Goal: Task Accomplishment & Management: Manage account settings

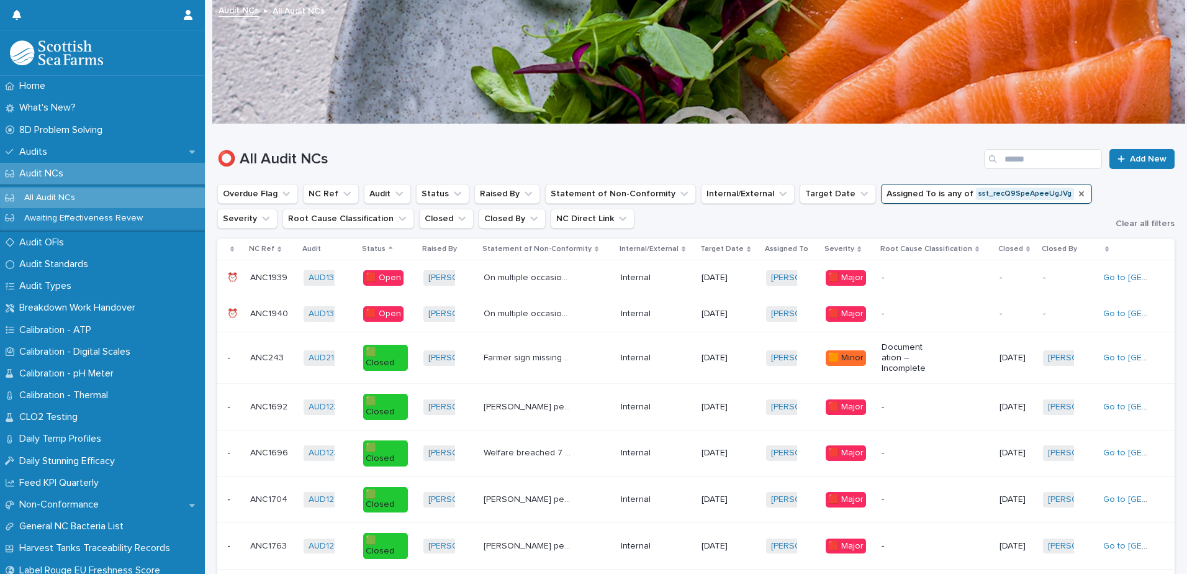
click at [1077, 193] on icon "Assigned To" at bounding box center [1082, 194] width 10 height 10
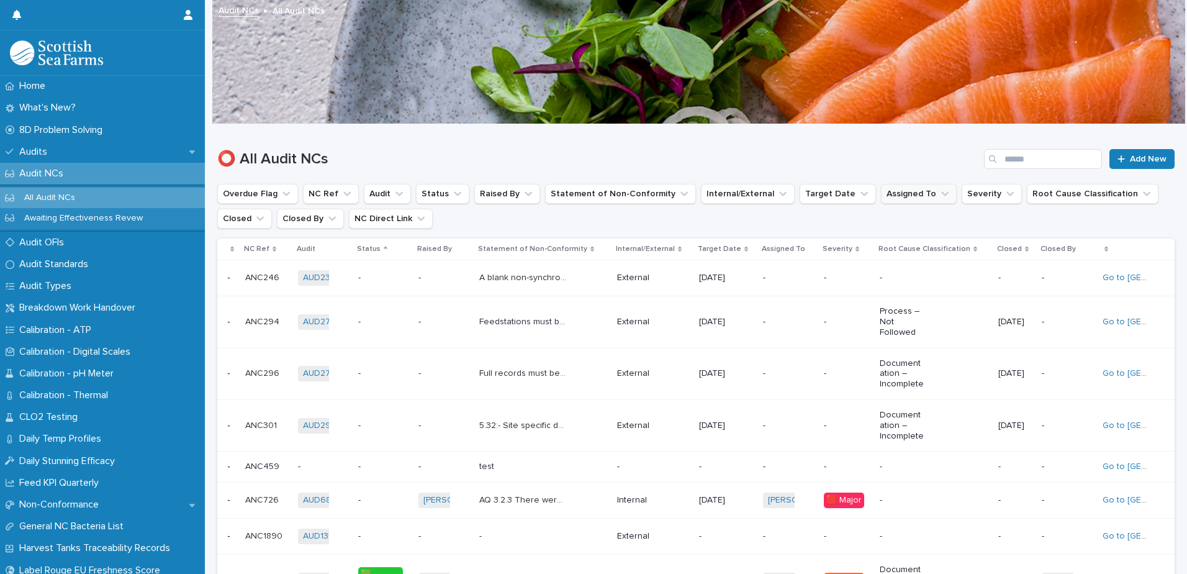
click at [939, 191] on icon "Assigned To" at bounding box center [945, 193] width 12 height 12
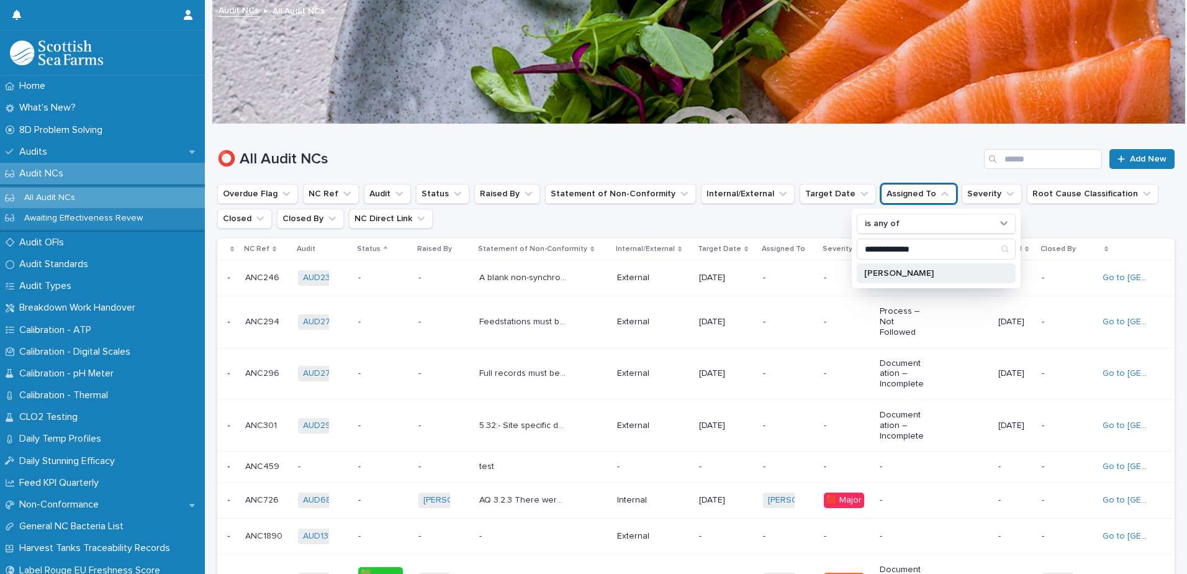
type input "**********"
click at [910, 276] on p "[PERSON_NAME]" at bounding box center [930, 273] width 132 height 9
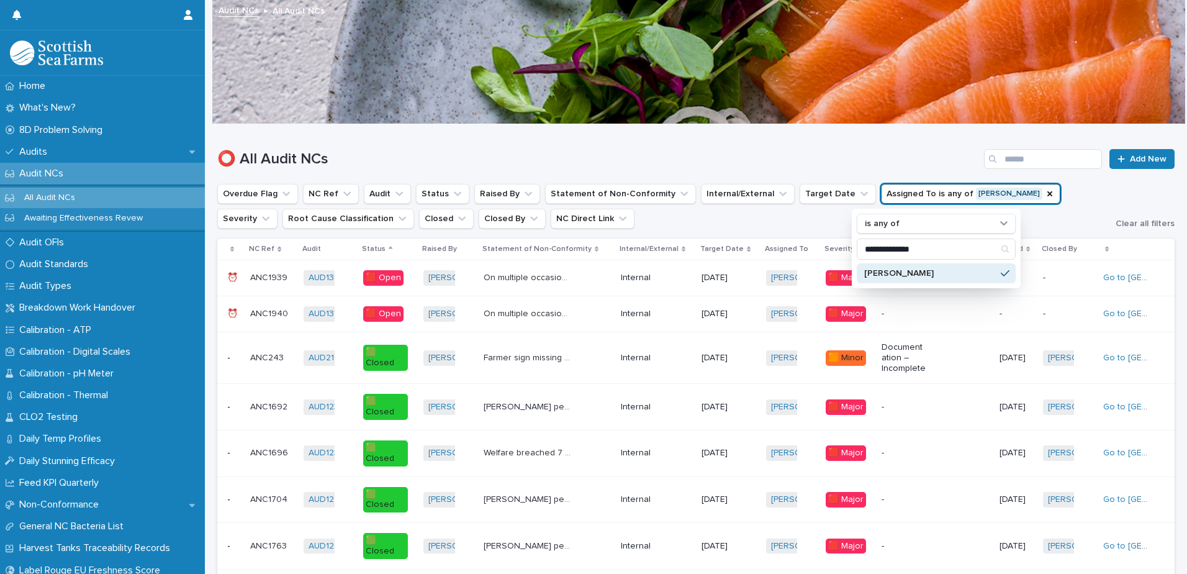
click at [700, 225] on ul "**********" at bounding box center [661, 206] width 893 height 50
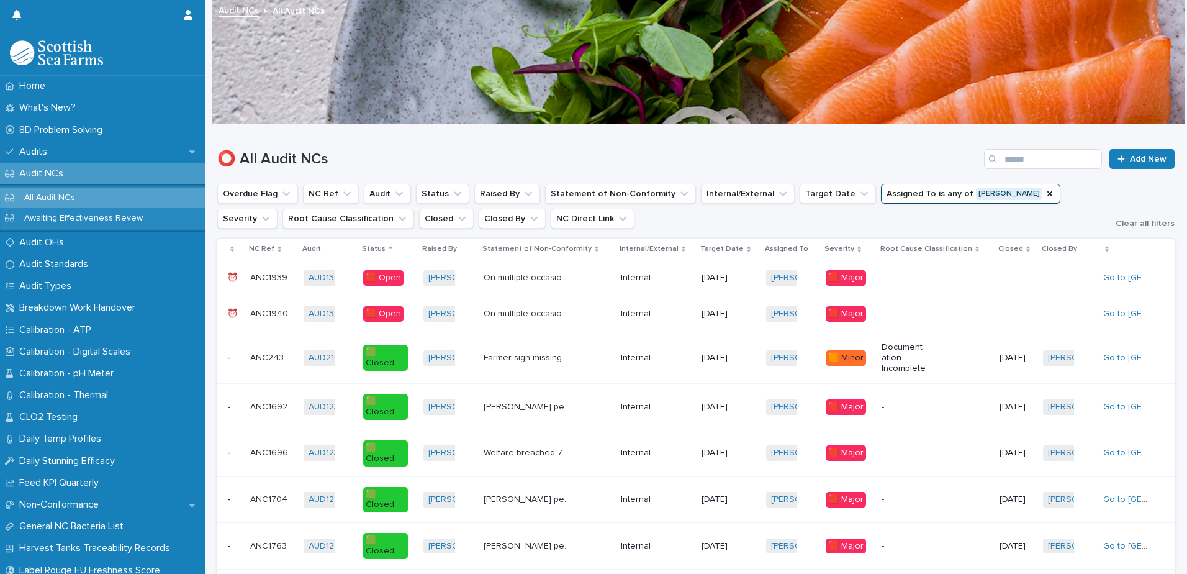
click at [378, 248] on p "Status" at bounding box center [374, 249] width 24 height 14
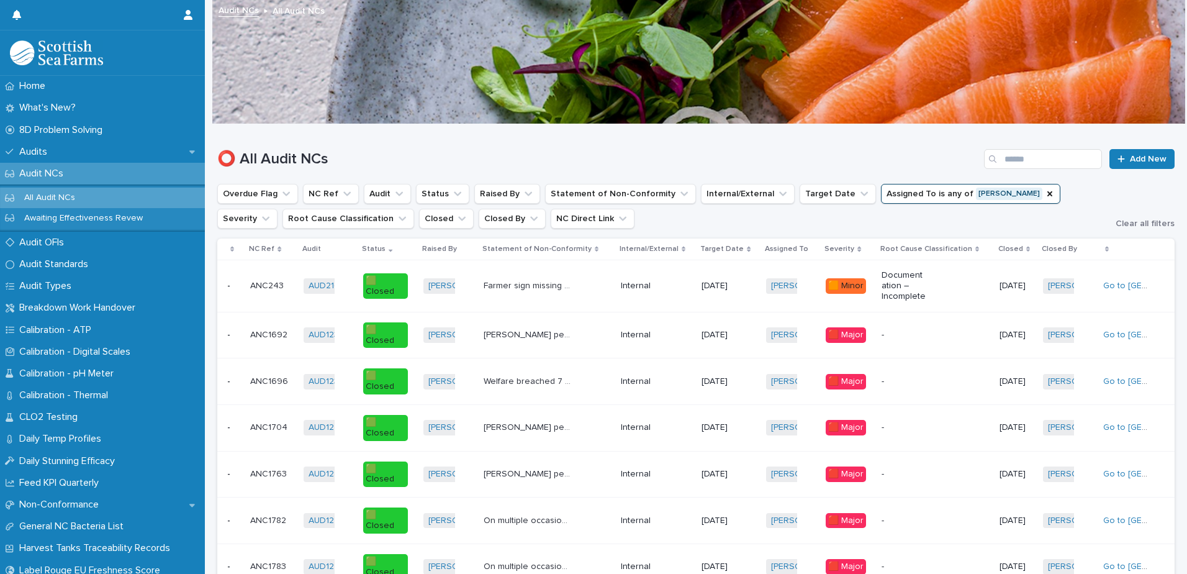
click at [378, 248] on p "Status" at bounding box center [374, 249] width 24 height 14
click at [391, 246] on icon at bounding box center [391, 249] width 4 height 6
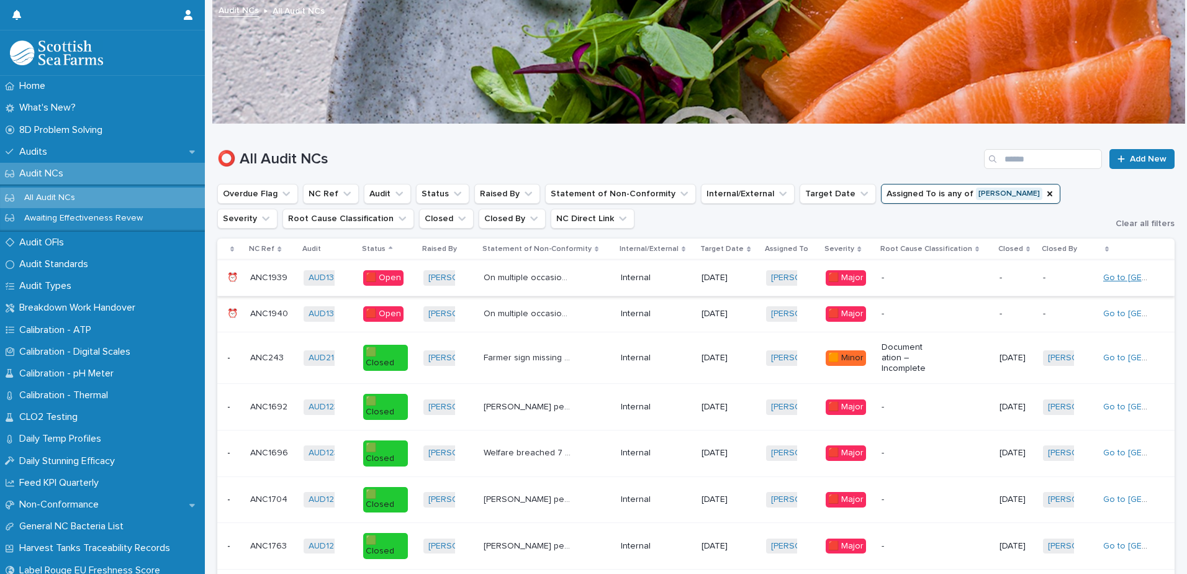
click at [1122, 277] on link "Go to NC" at bounding box center [1158, 277] width 111 height 9
click at [1124, 314] on link "Go to NC" at bounding box center [1158, 313] width 111 height 9
click at [1117, 356] on link "Go to NC" at bounding box center [1158, 357] width 111 height 9
click at [1120, 404] on link "Go to NC" at bounding box center [1158, 406] width 111 height 9
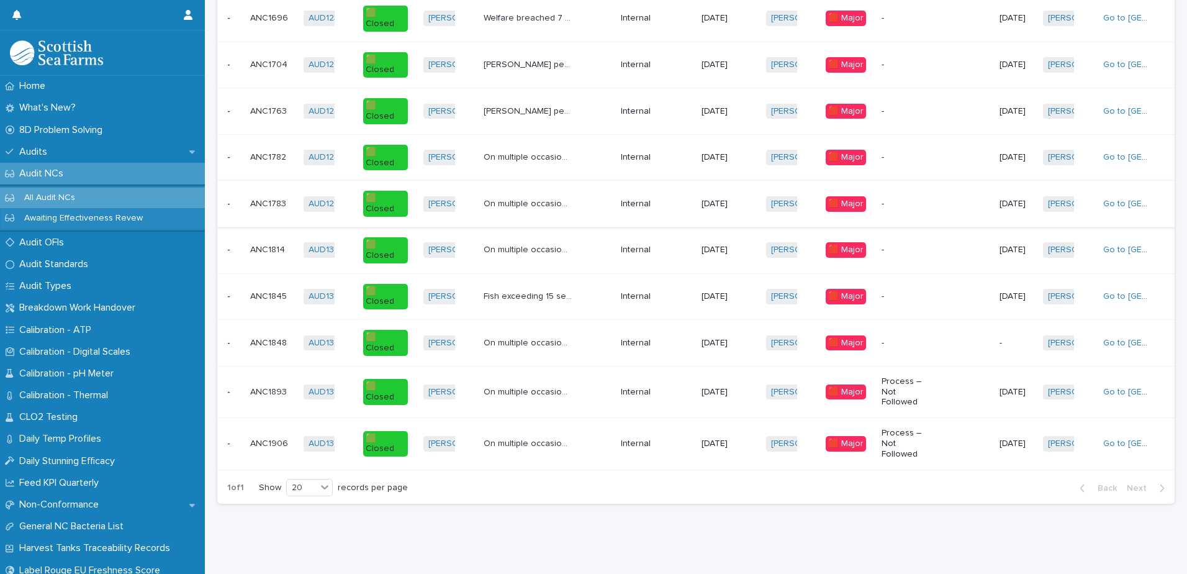
scroll to position [446, 0]
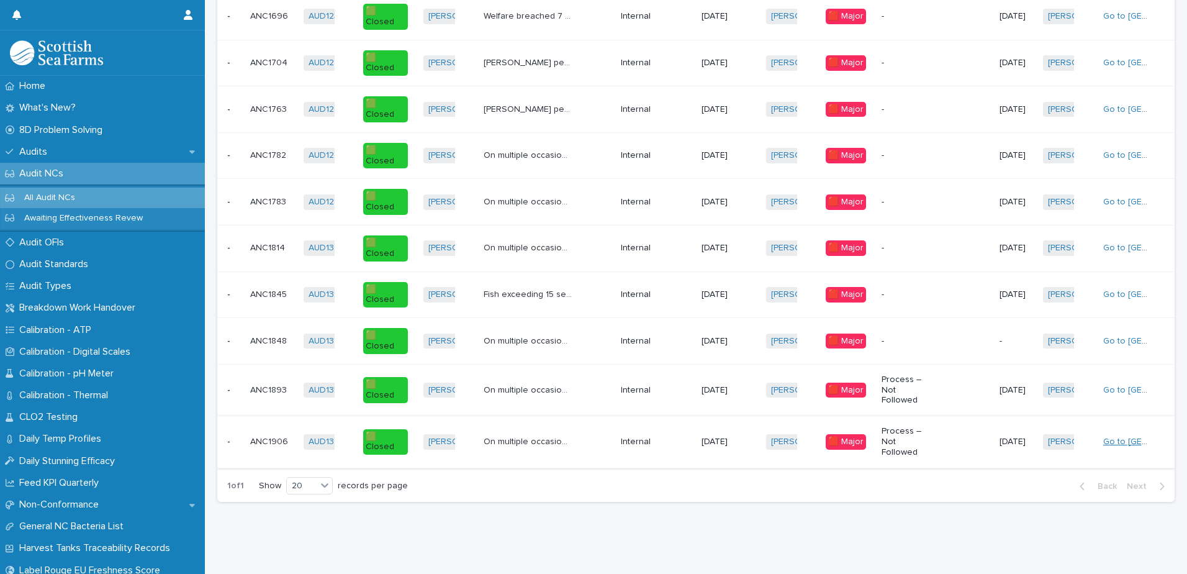
click at [1121, 437] on link "Go to NC" at bounding box center [1158, 441] width 111 height 9
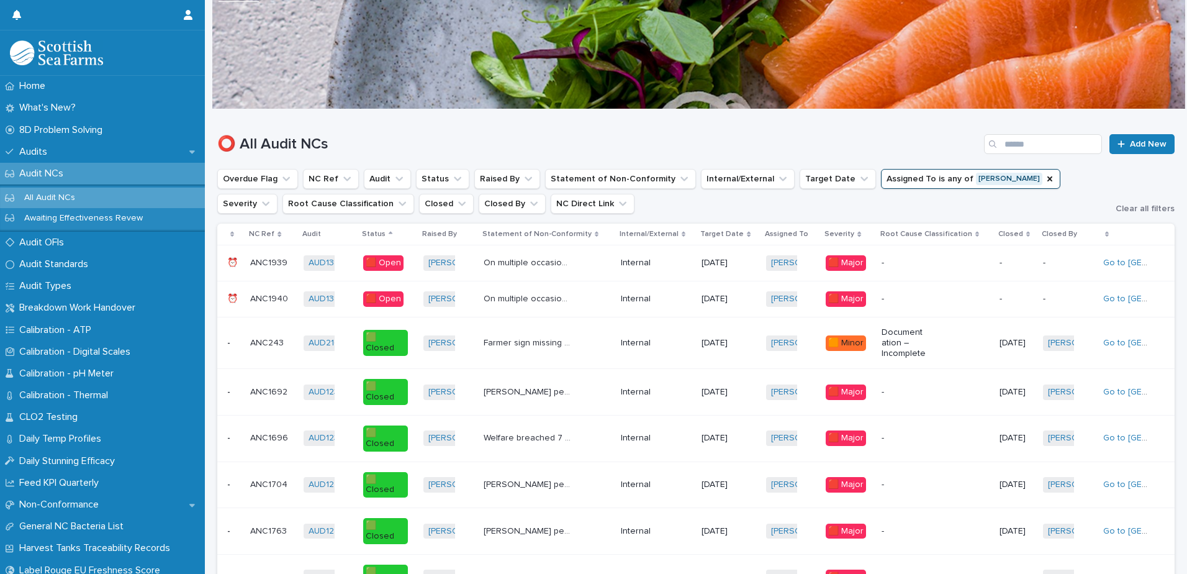
scroll to position [11, 0]
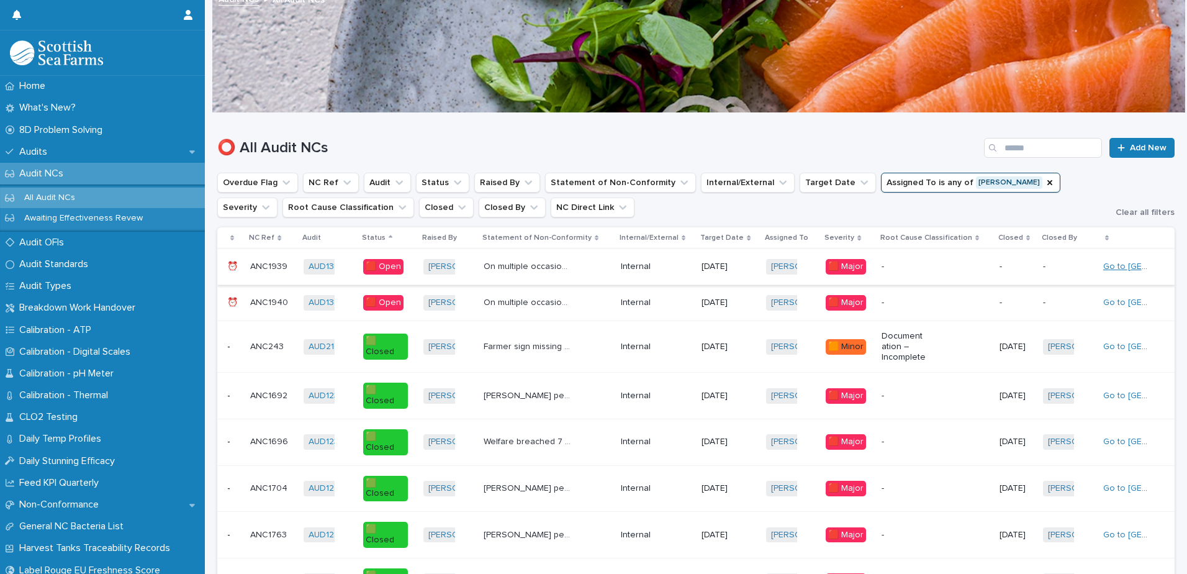
click at [1125, 266] on link "Go to NC" at bounding box center [1158, 266] width 111 height 9
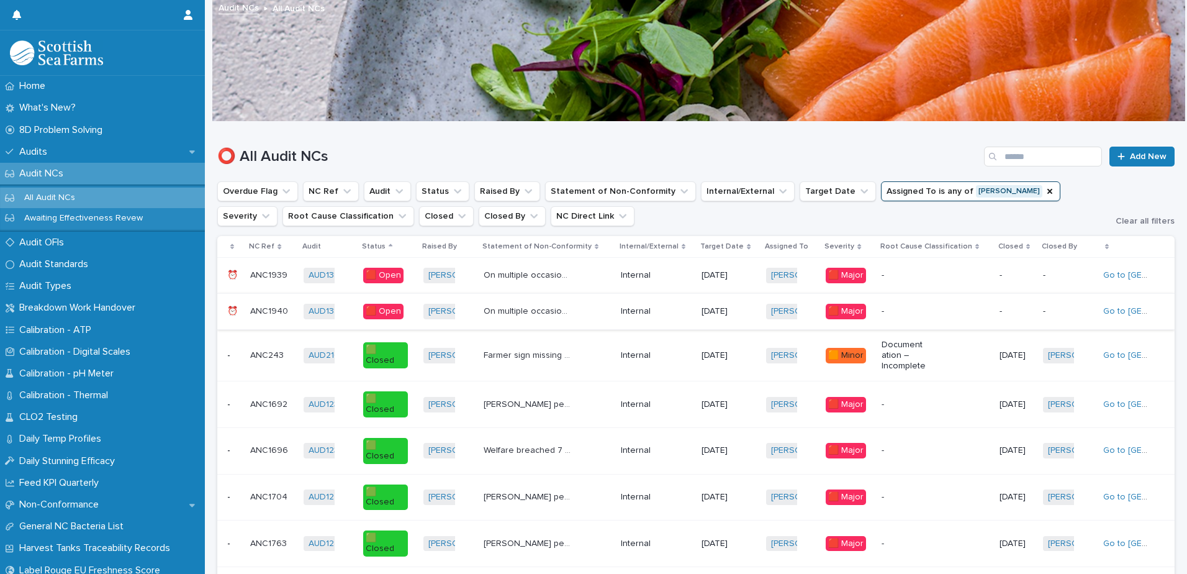
scroll to position [0, 0]
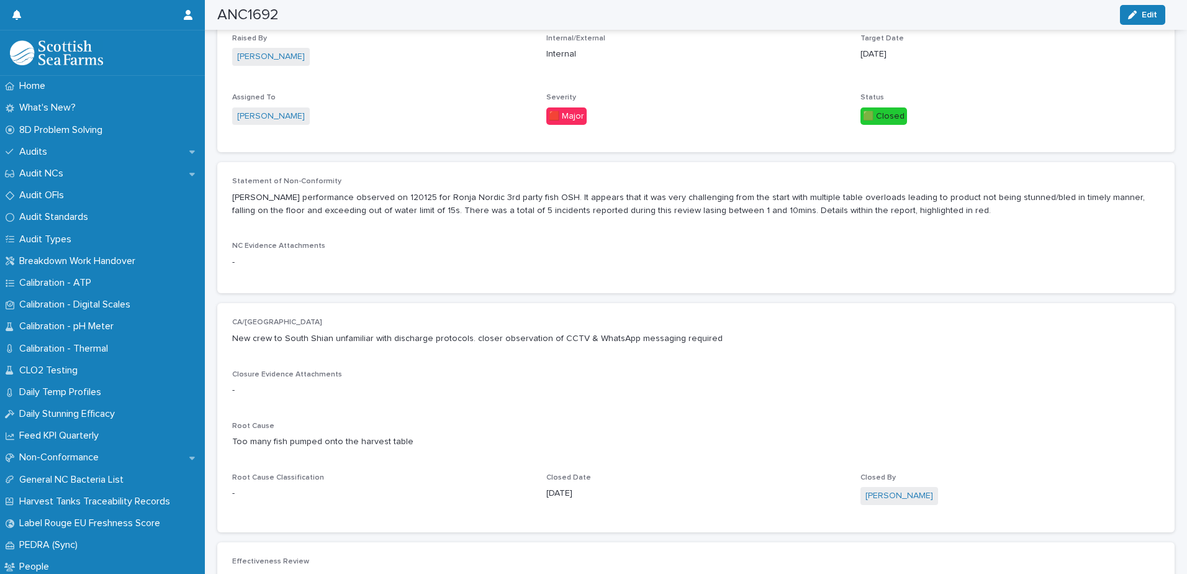
scroll to position [381, 0]
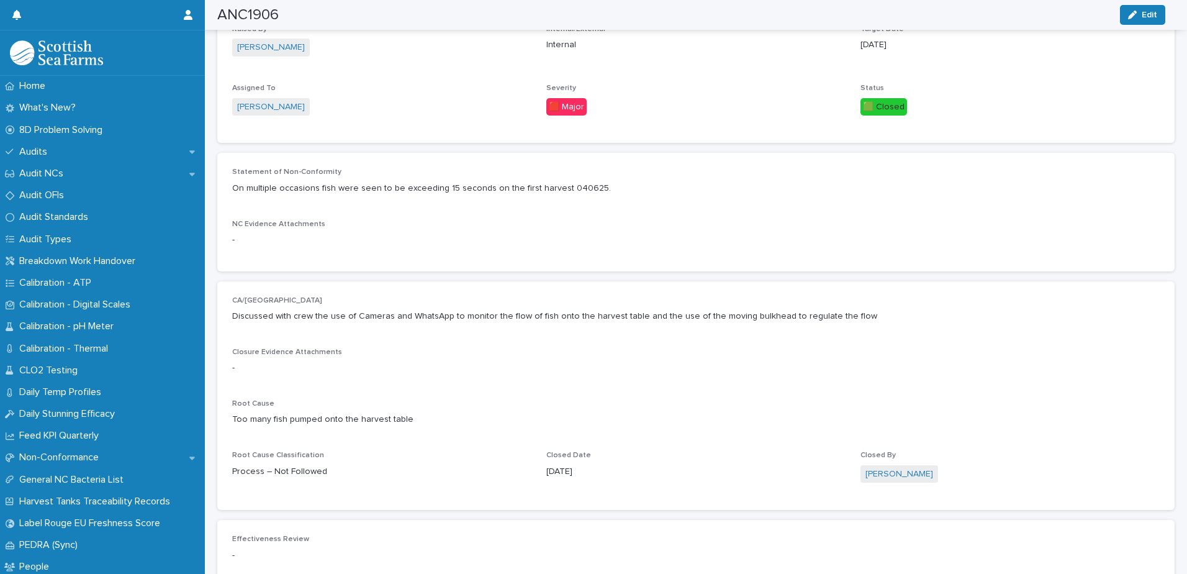
scroll to position [329, 0]
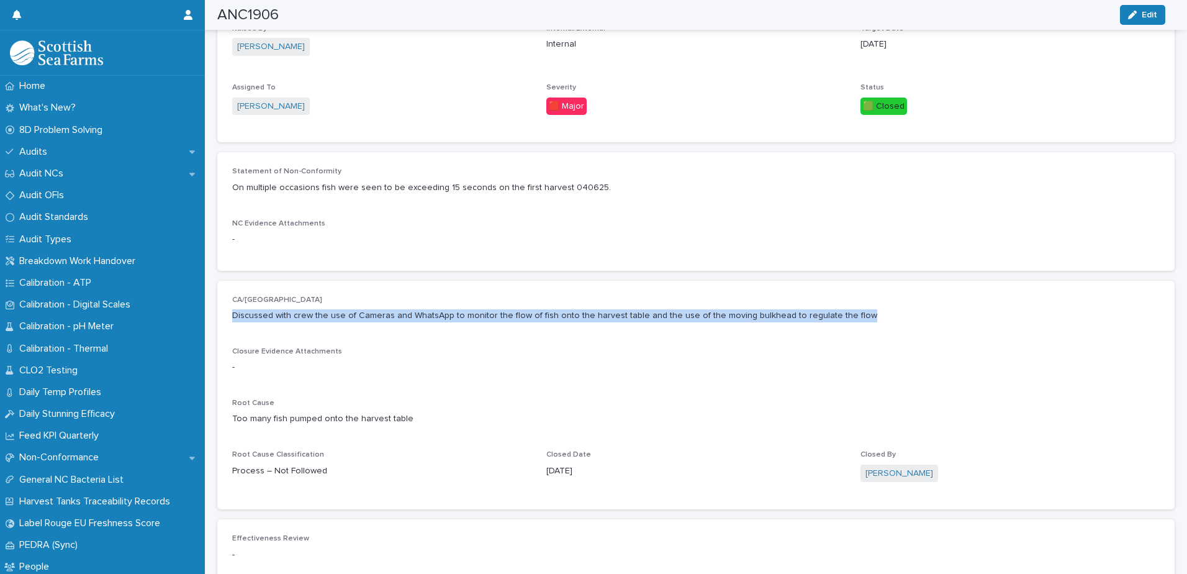
drag, startPoint x: 844, startPoint y: 317, endPoint x: 213, endPoint y: 316, distance: 630.8
click at [213, 316] on div "Loading... Saving… Loading... Saving… ANC1906 Edit ANC1906 Edit Sorry, there wa…" at bounding box center [696, 175] width 970 height 1006
copy p "Discussed with crew the use of Cameras and WhatsApp to monitor the flow of fish…"
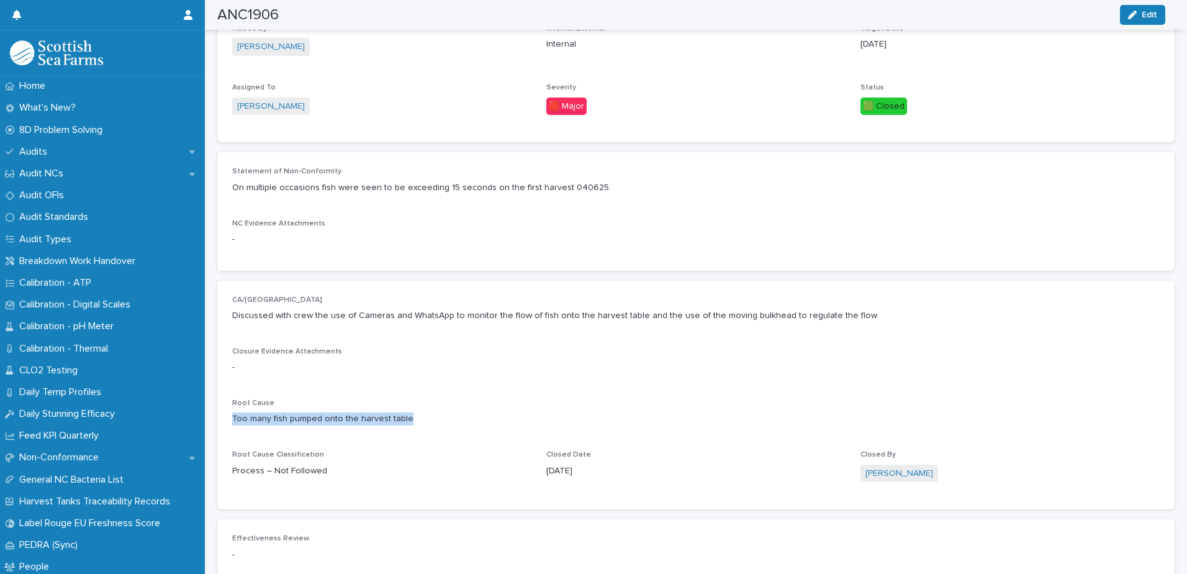
drag, startPoint x: 402, startPoint y: 419, endPoint x: 227, endPoint y: 419, distance: 175.1
click at [227, 419] on div "CA/PA Discussed with crew the use of Cameras and WhatsApp to monitor the flow o…" at bounding box center [695, 395] width 957 height 229
copy p "Too many fish pumped onto the harvest table"
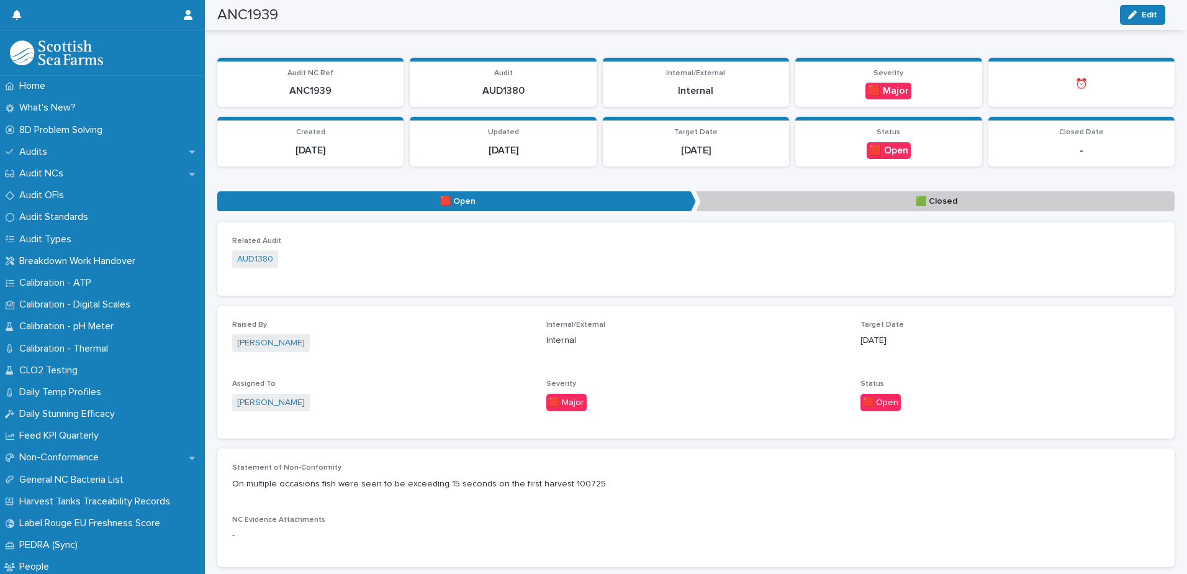
scroll to position [15, 0]
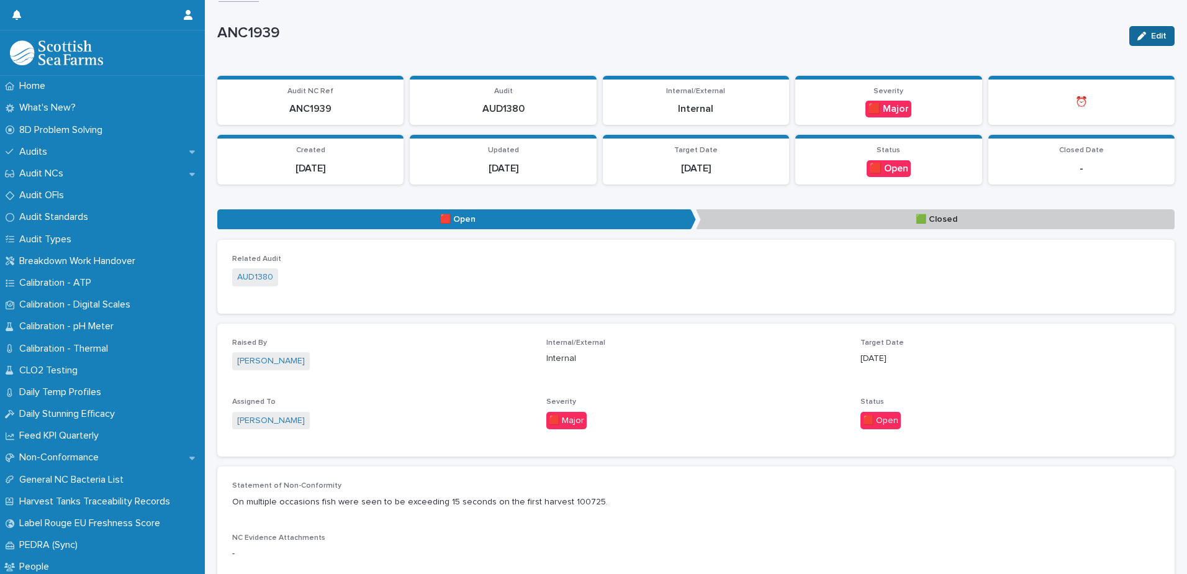
click at [1129, 37] on button "Edit" at bounding box center [1151, 36] width 45 height 20
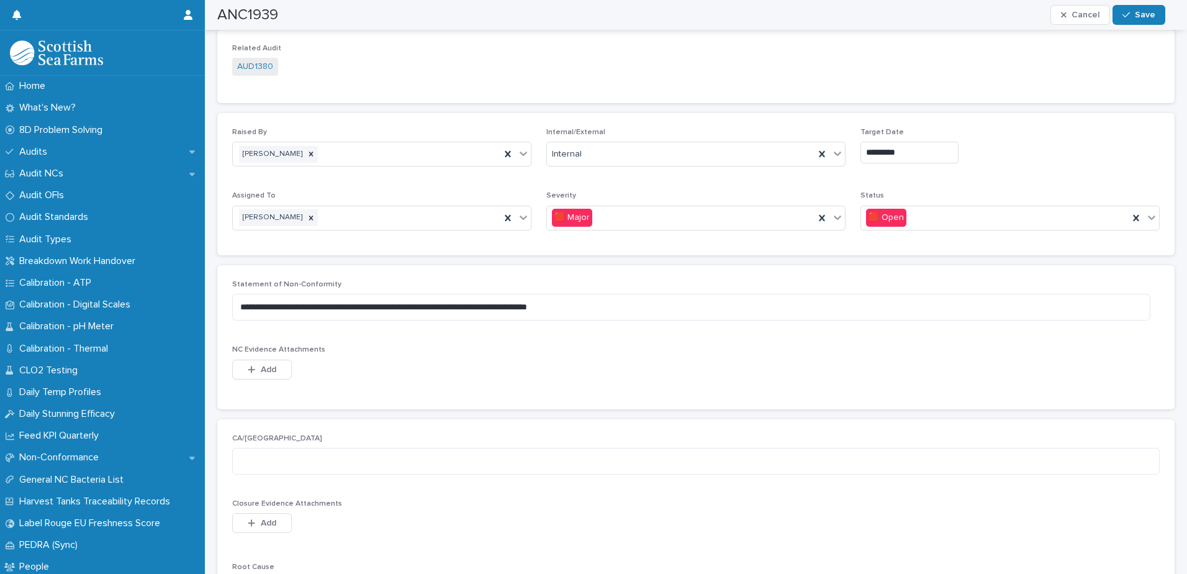
scroll to position [263, 0]
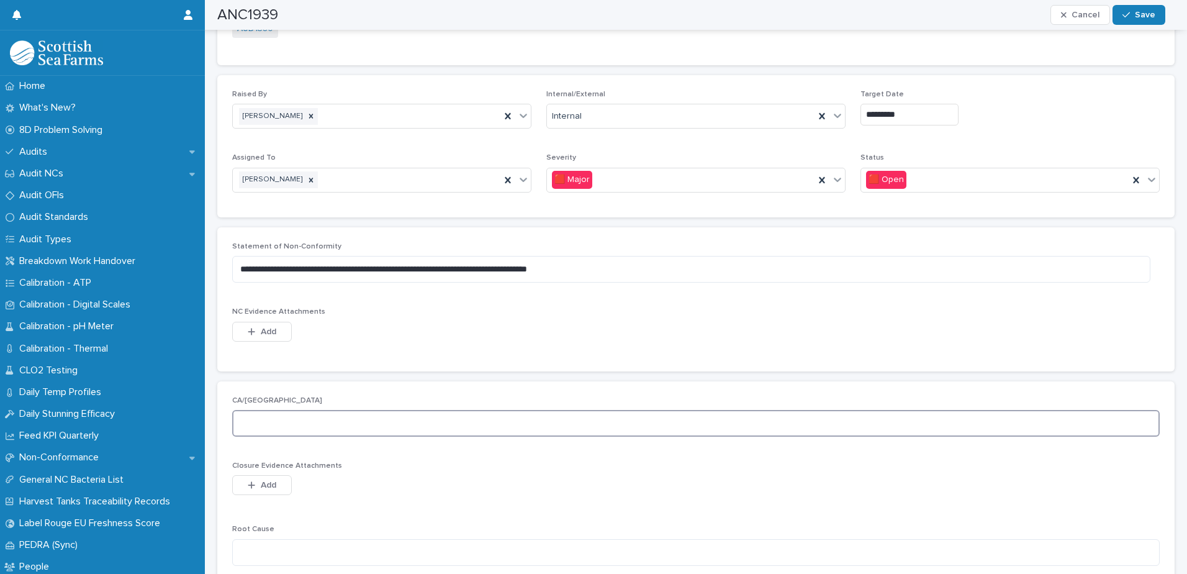
click at [281, 425] on textarea at bounding box center [696, 423] width 928 height 27
paste textarea "**********"
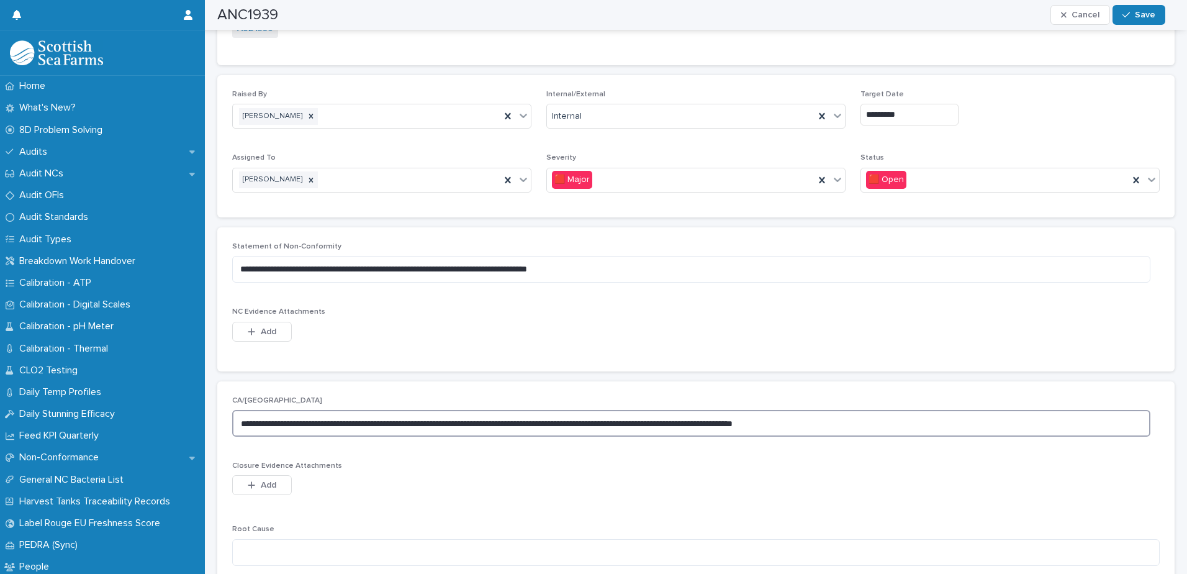
type textarea "**********"
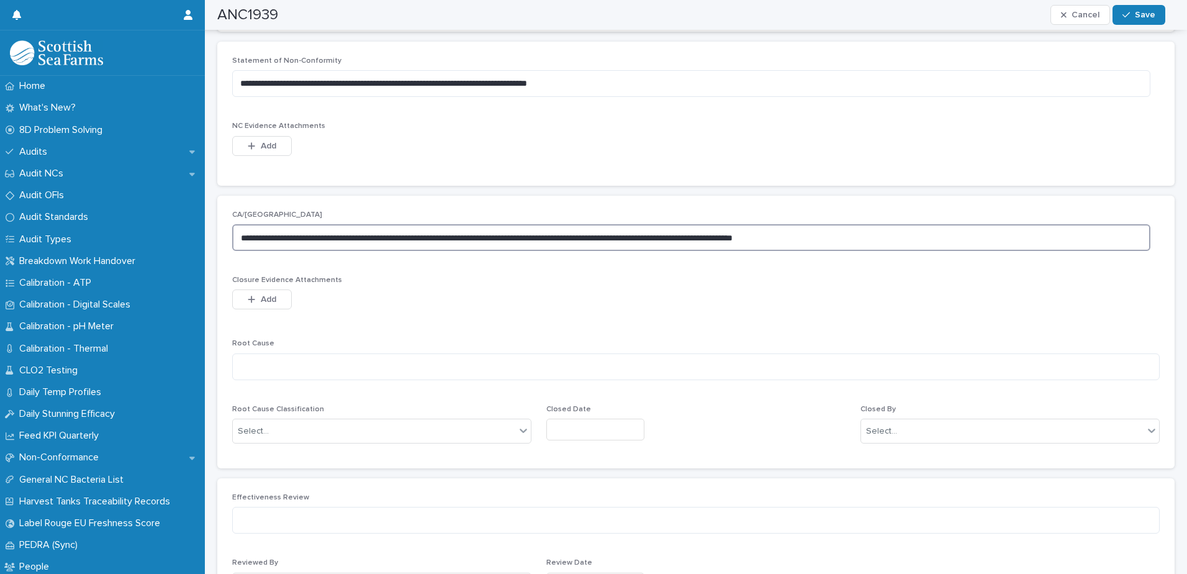
scroll to position [449, 0]
click at [311, 361] on textarea at bounding box center [696, 366] width 928 height 27
paste textarea "**********"
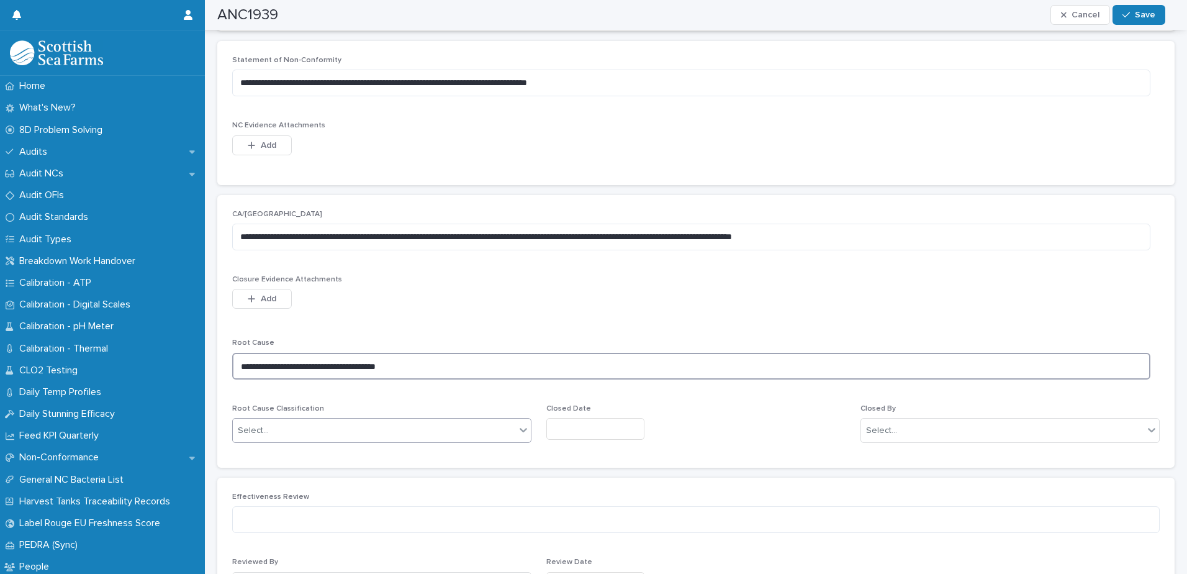
type textarea "**********"
click at [519, 429] on icon at bounding box center [523, 429] width 12 height 12
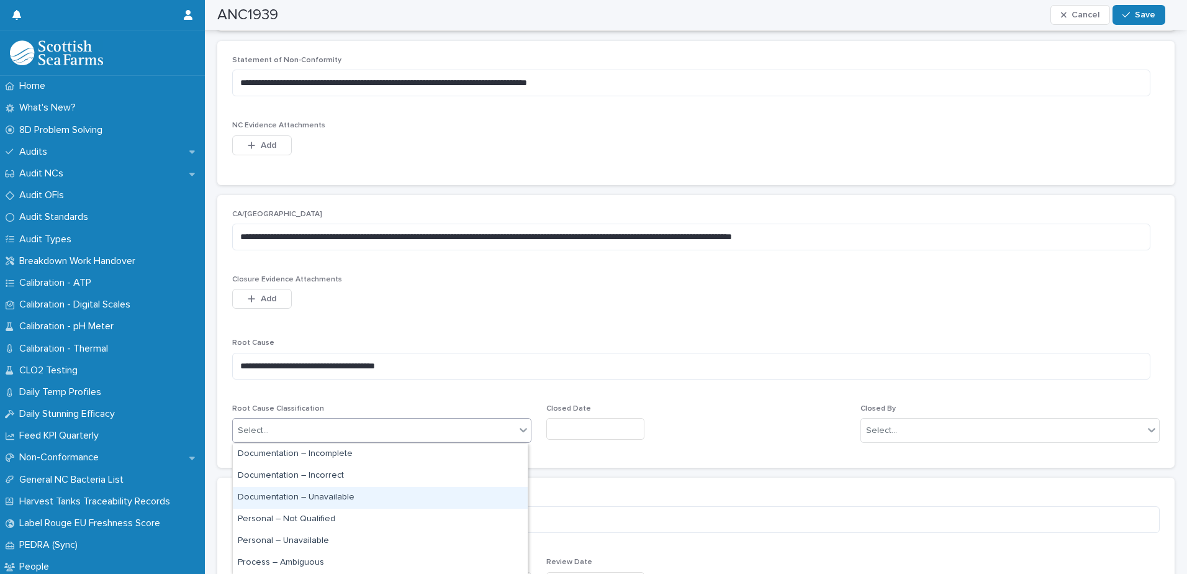
scroll to position [62, 0]
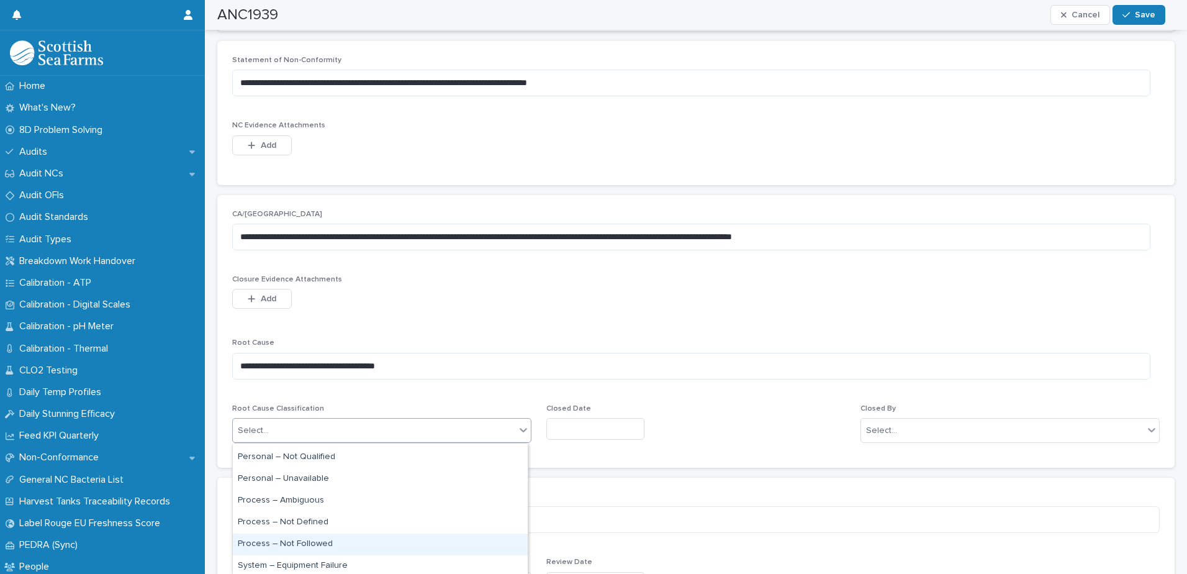
click at [341, 542] on div "Process – Not Followed" at bounding box center [380, 544] width 295 height 22
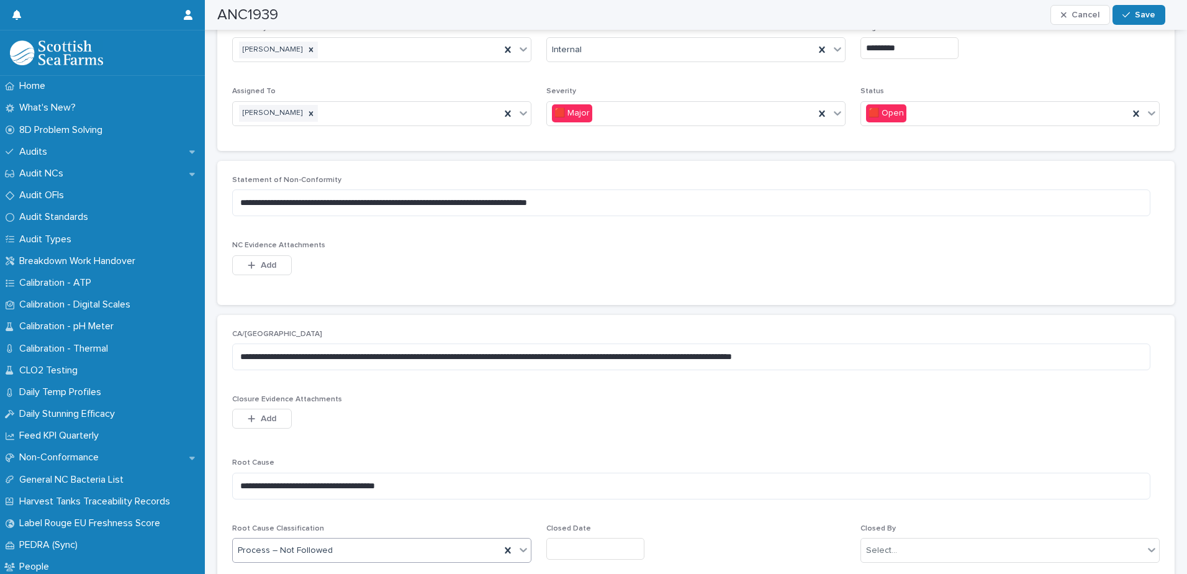
scroll to position [325, 0]
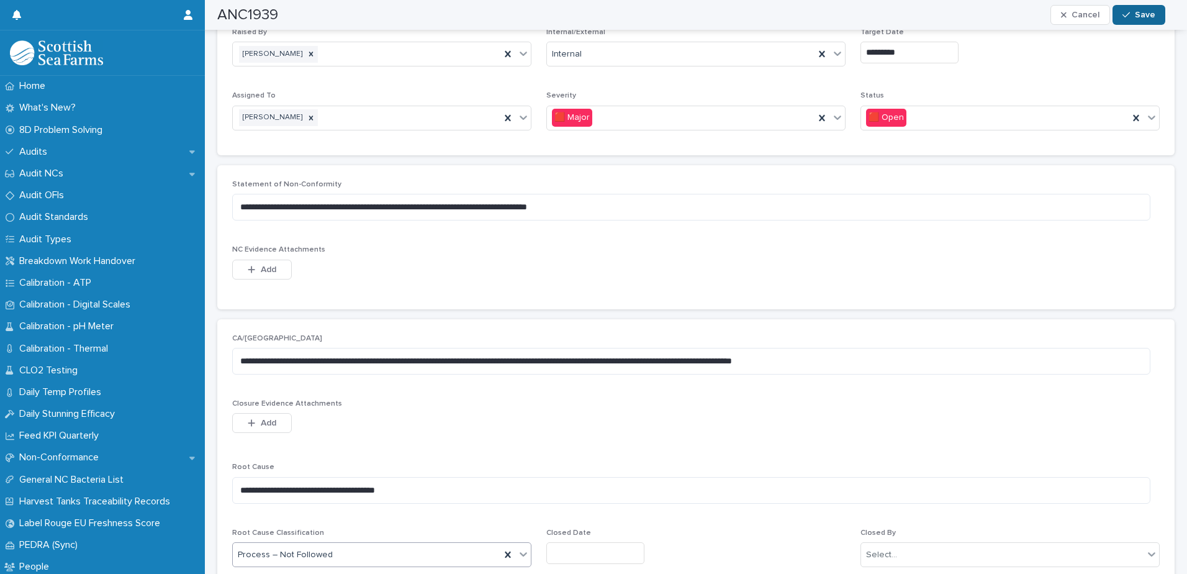
click at [1136, 12] on span "Save" at bounding box center [1145, 15] width 20 height 9
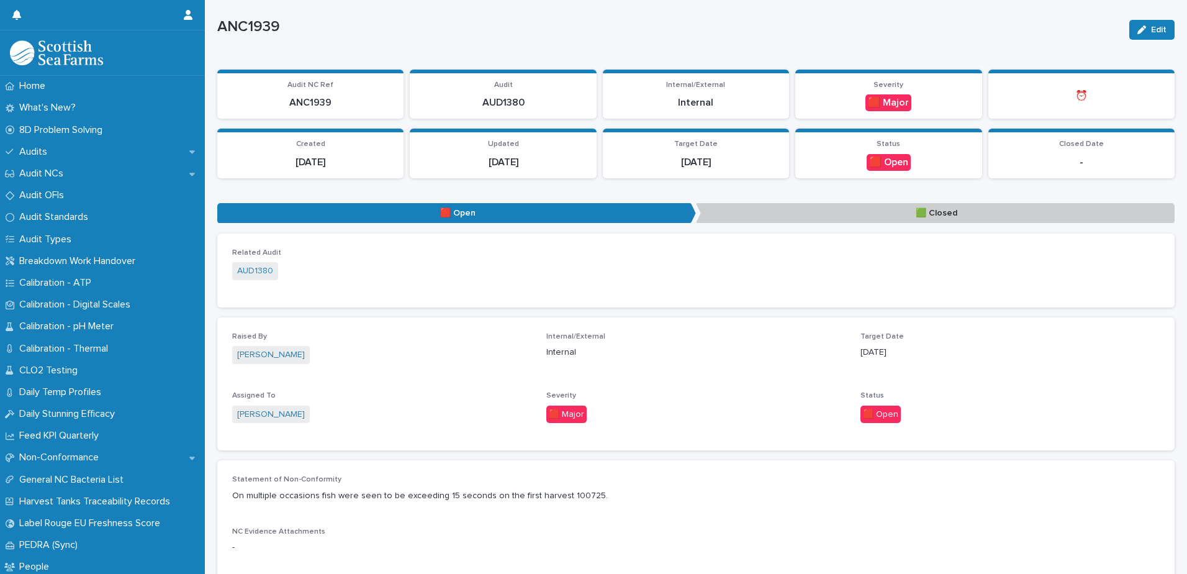
scroll to position [0, 0]
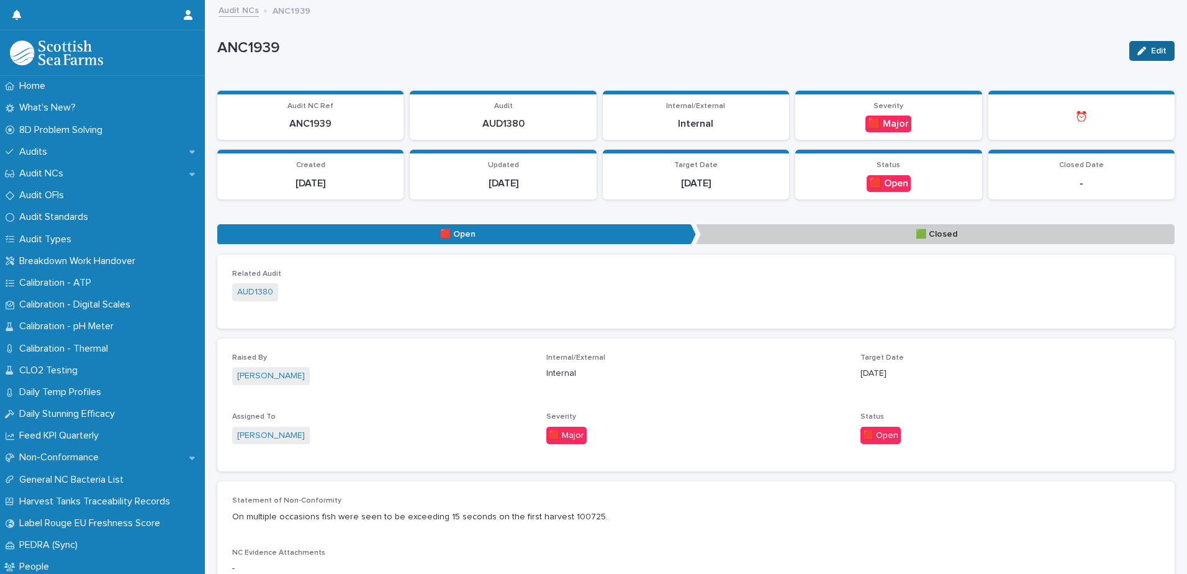
click at [1151, 49] on span "Edit" at bounding box center [1159, 51] width 16 height 9
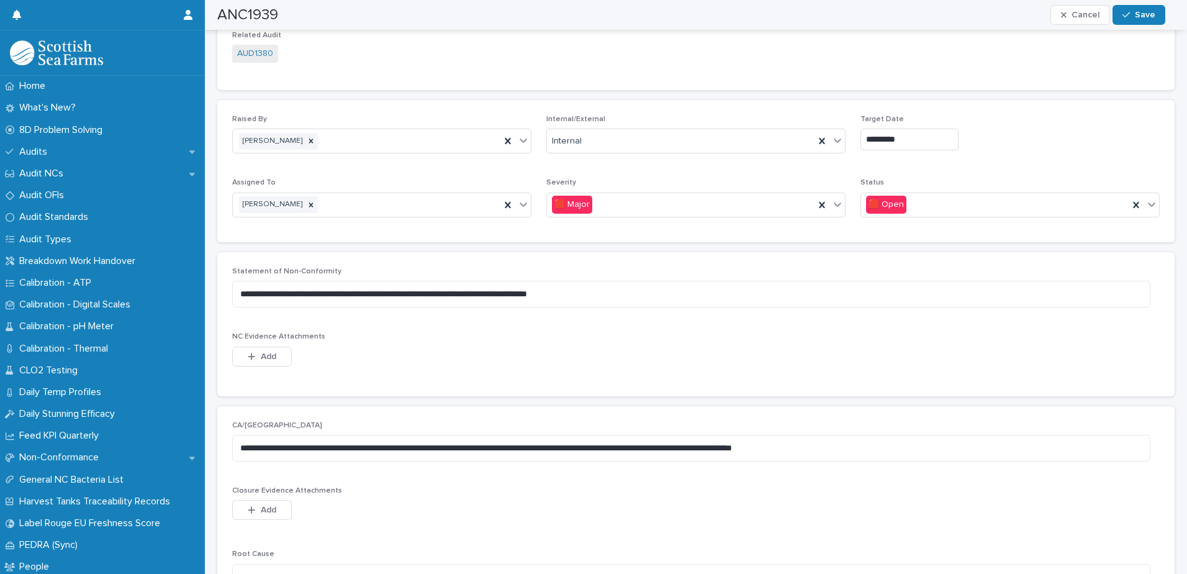
scroll to position [248, 0]
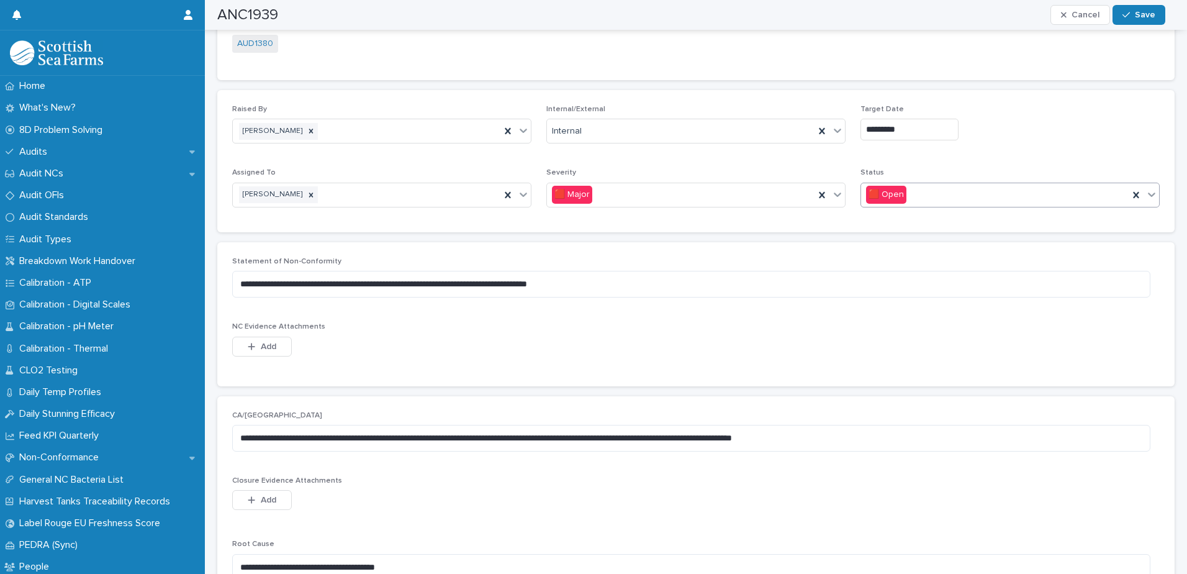
click at [1145, 194] on icon at bounding box center [1151, 194] width 12 height 12
click at [880, 219] on span "🟩 Closed" at bounding box center [883, 218] width 47 height 14
click at [1143, 14] on span "Save" at bounding box center [1145, 15] width 20 height 9
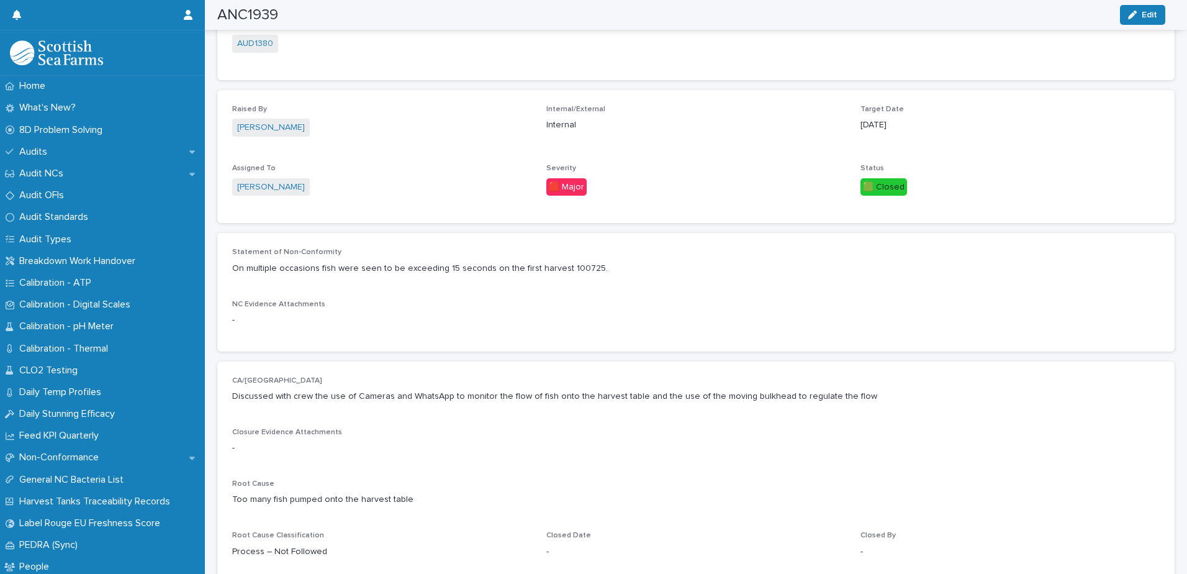
scroll to position [192, 0]
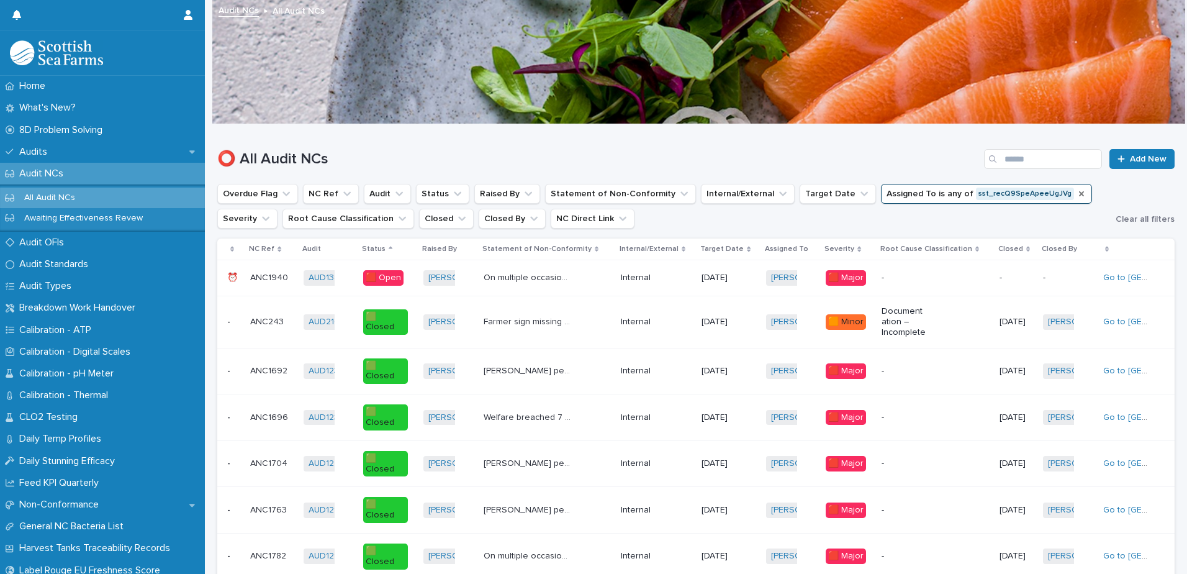
click at [1079, 193] on icon "Assigned To" at bounding box center [1081, 193] width 5 height 5
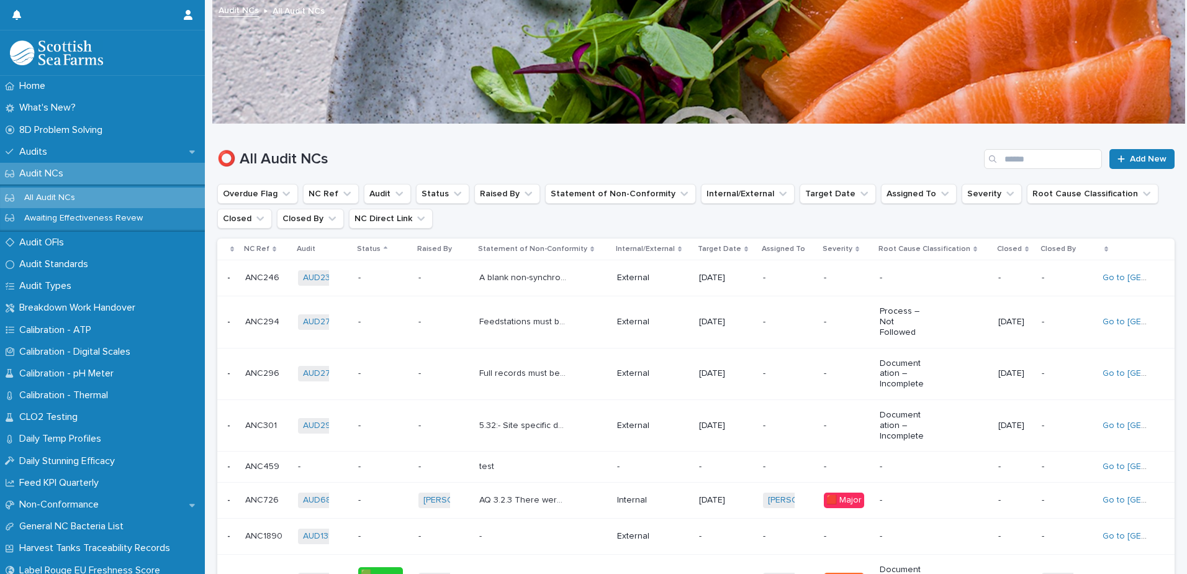
click at [939, 192] on icon "Assigned To" at bounding box center [945, 193] width 12 height 12
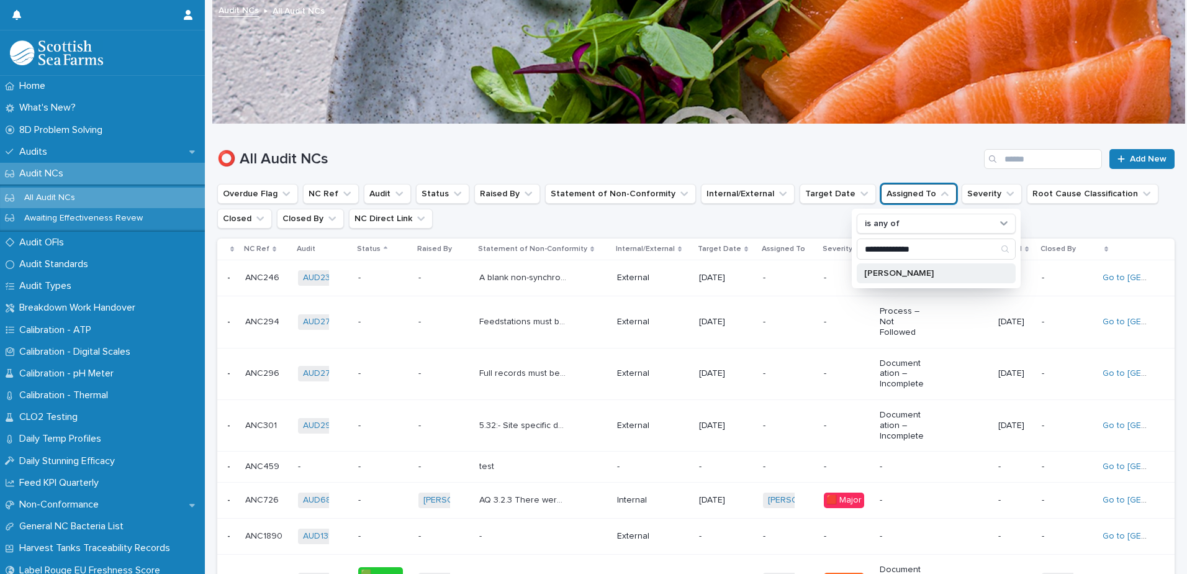
type input "**********"
click at [911, 274] on p "[PERSON_NAME]" at bounding box center [930, 273] width 132 height 9
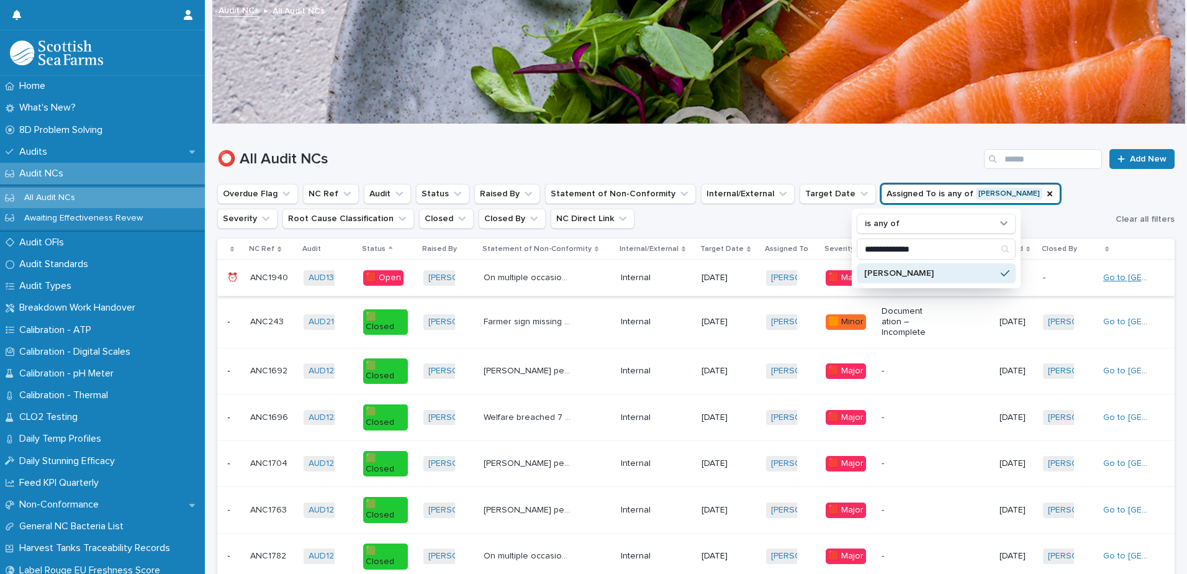
click at [1122, 277] on link "Go to NC" at bounding box center [1158, 277] width 111 height 9
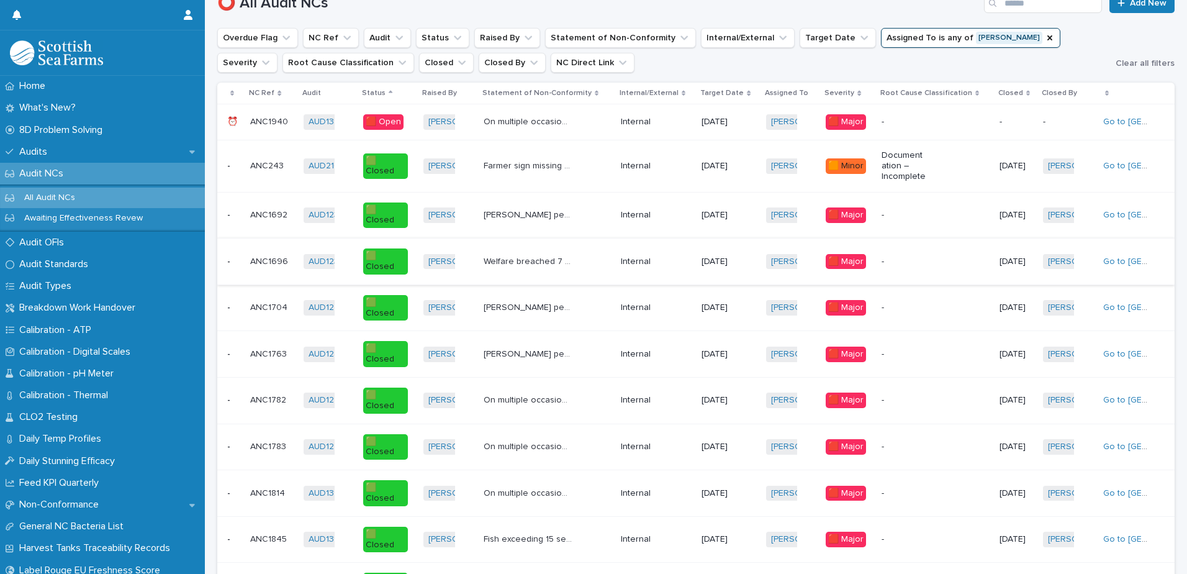
scroll to position [186, 0]
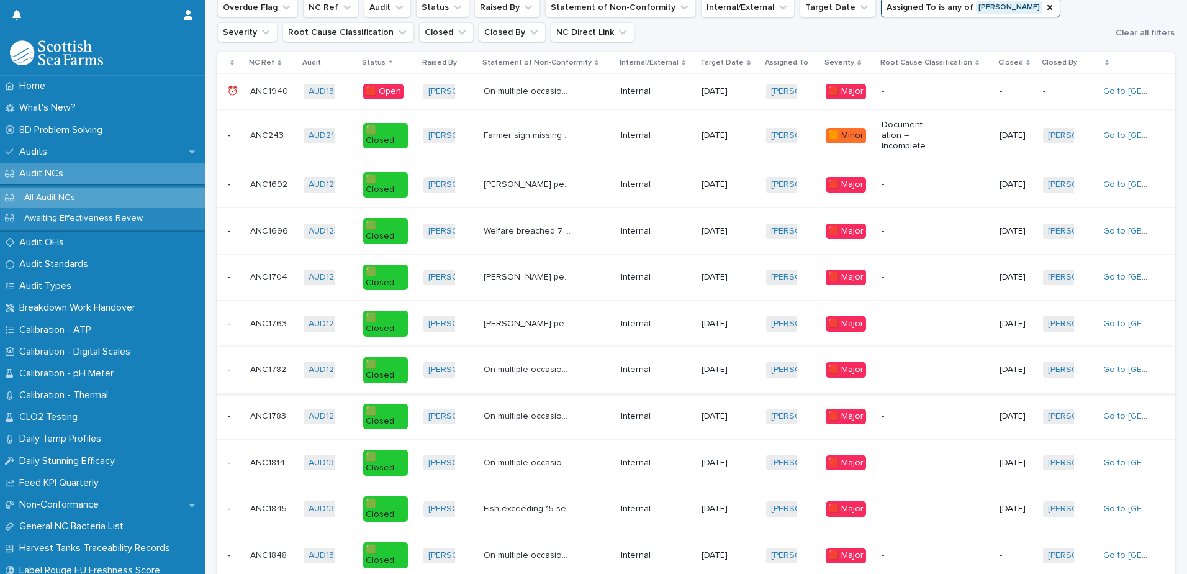
click at [1127, 369] on link "Go to NC" at bounding box center [1158, 369] width 111 height 9
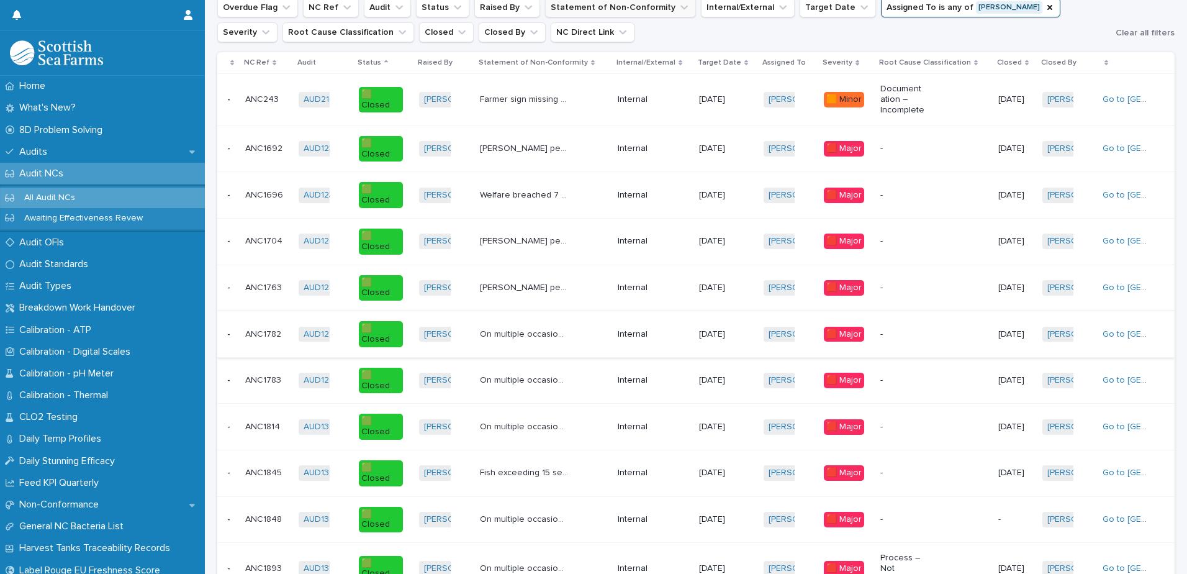
scroll to position [194, 0]
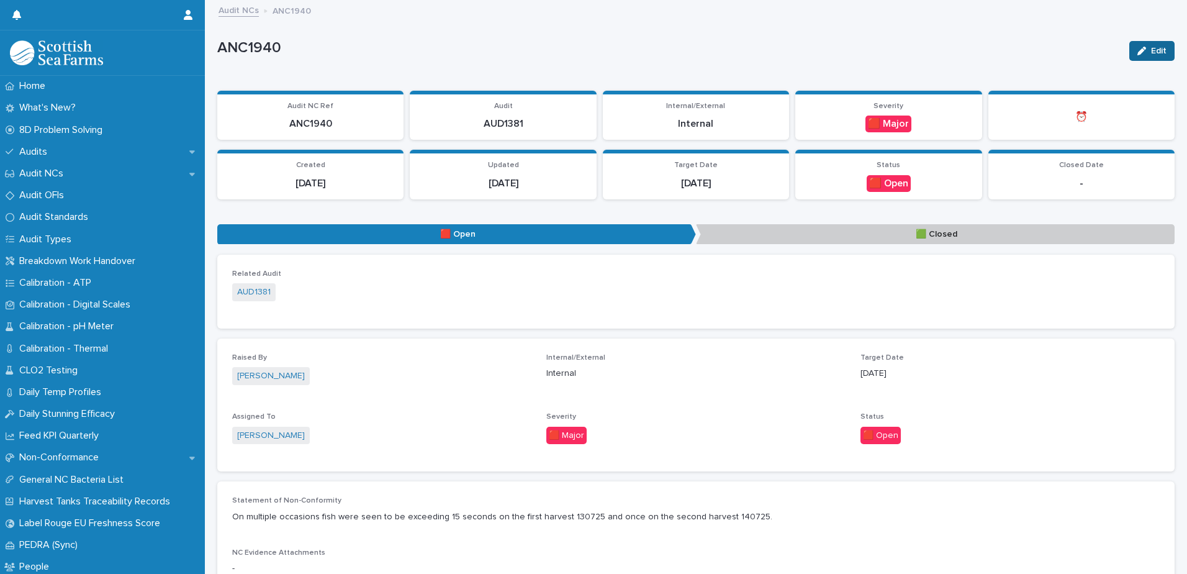
click at [1137, 54] on icon "button" at bounding box center [1141, 51] width 9 height 9
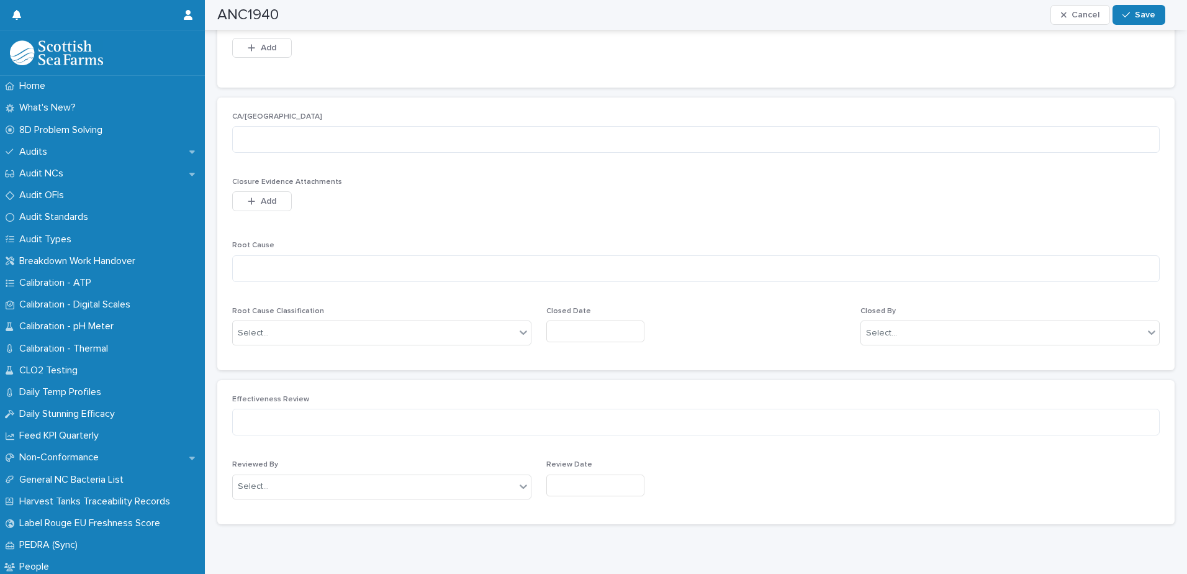
scroll to position [559, 0]
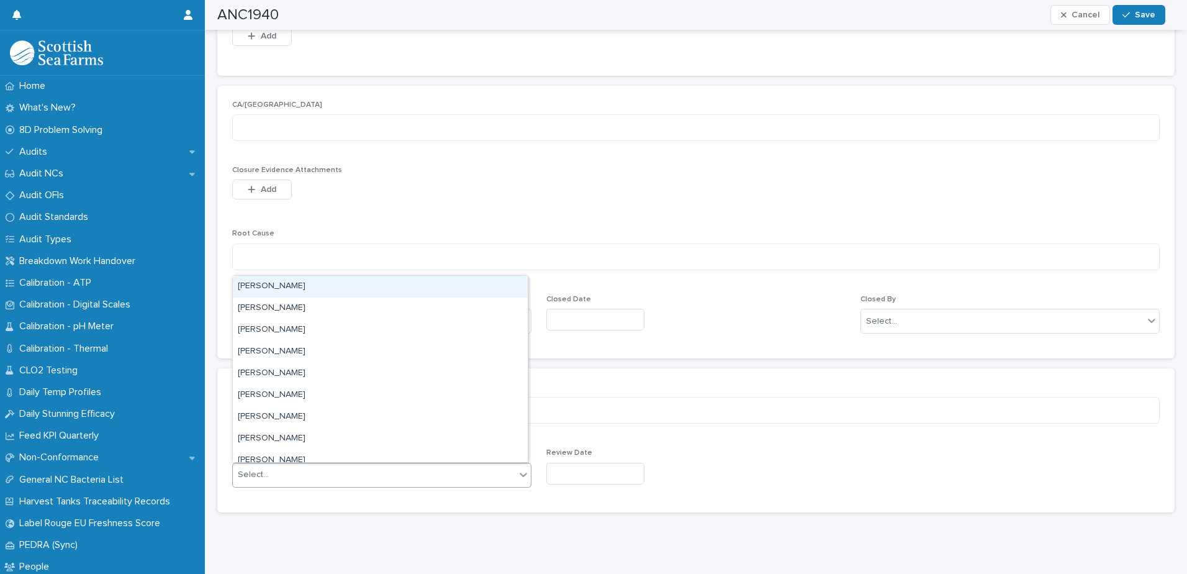
click at [521, 474] on icon at bounding box center [523, 474] width 12 height 12
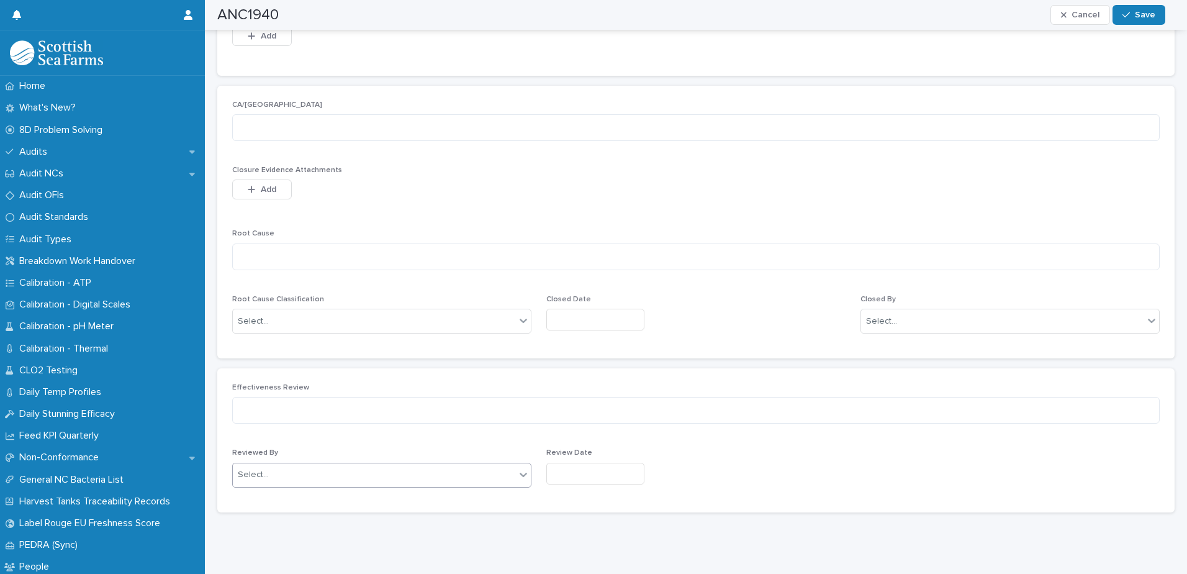
click at [521, 474] on icon at bounding box center [523, 474] width 12 height 12
click at [340, 318] on div "Select..." at bounding box center [374, 321] width 282 height 20
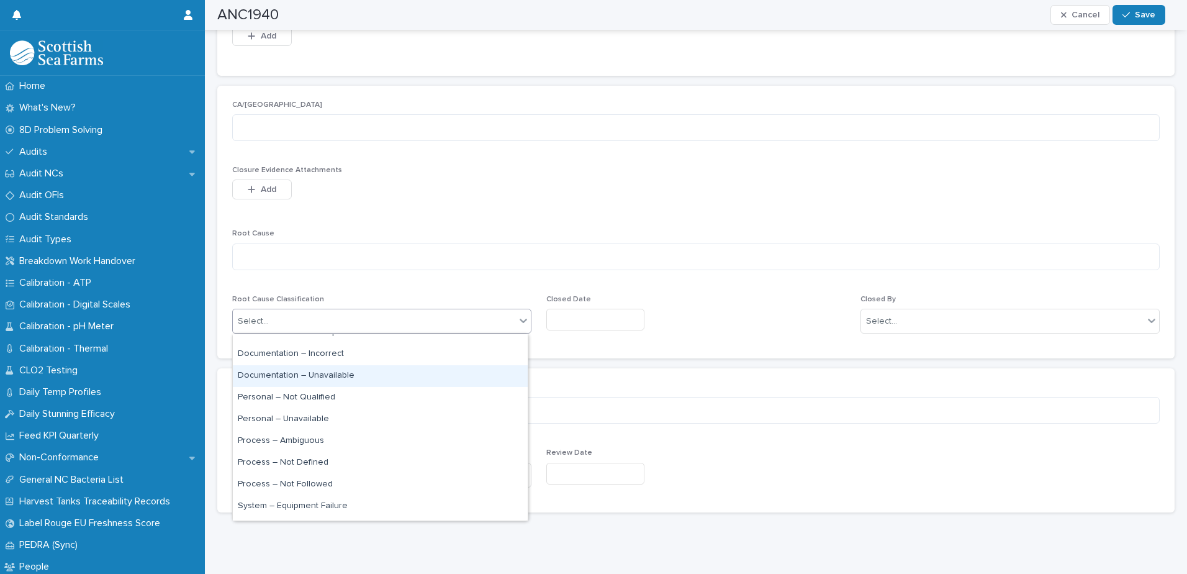
scroll to position [0, 0]
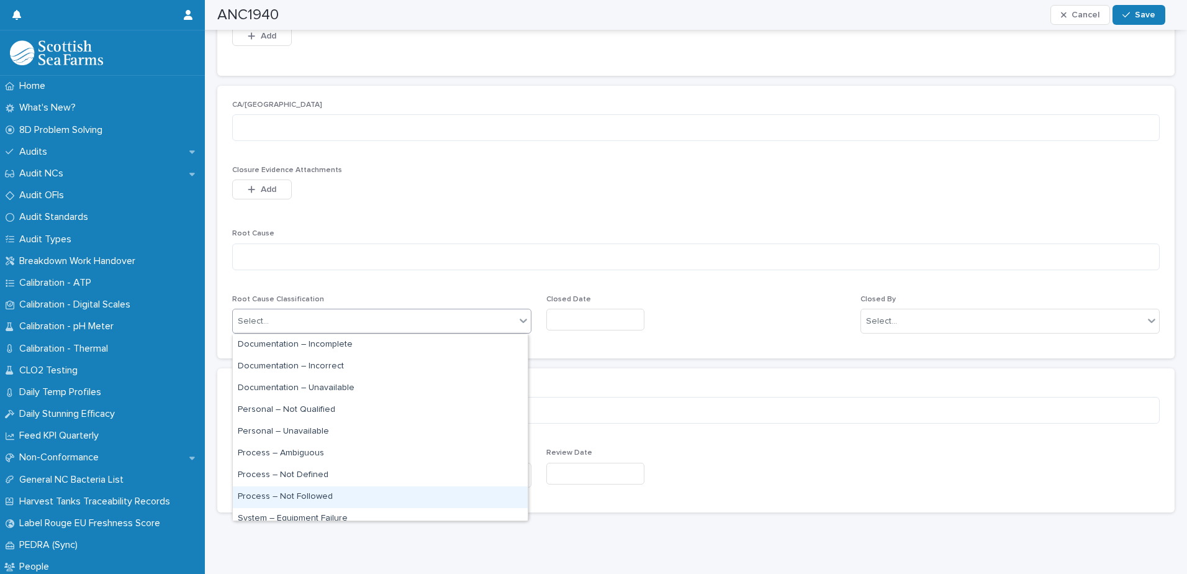
click at [315, 499] on div "Process – Not Followed" at bounding box center [380, 497] width 295 height 22
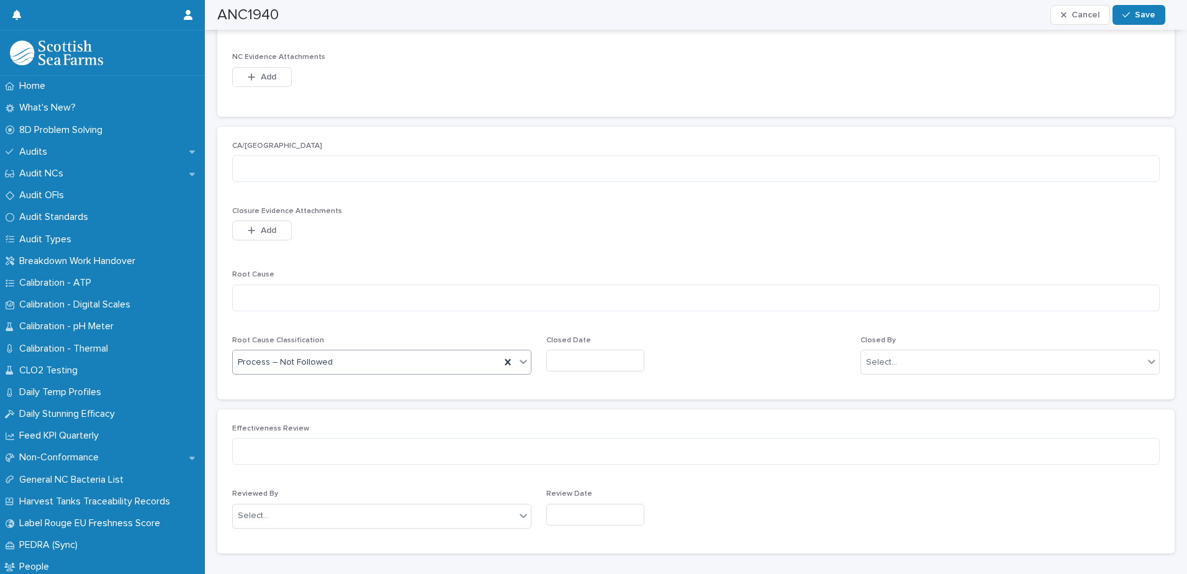
scroll to position [497, 0]
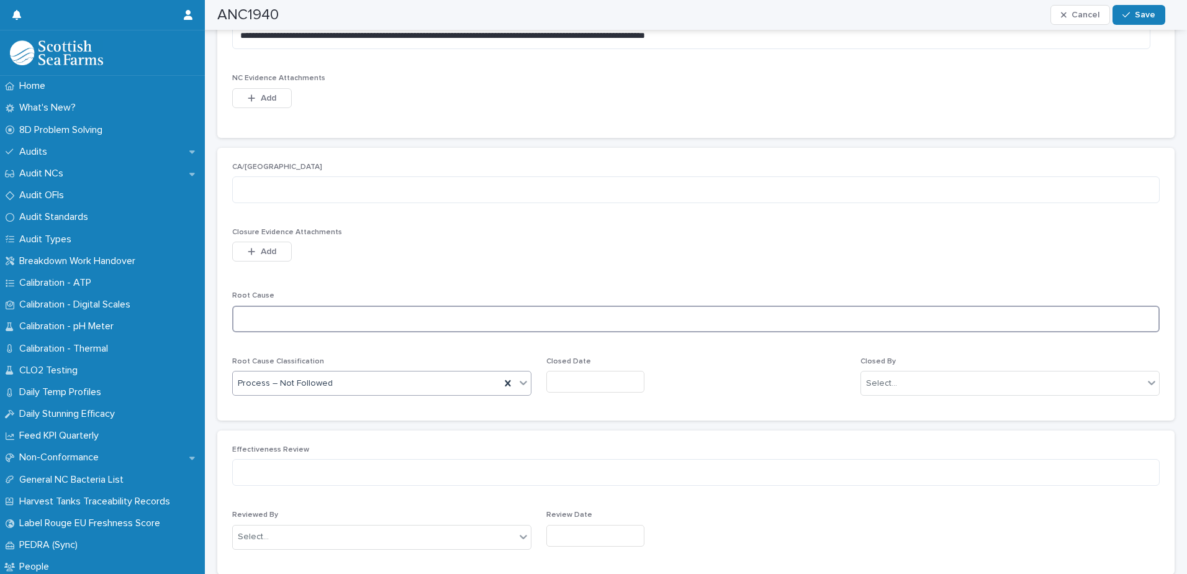
click at [313, 319] on textarea at bounding box center [696, 318] width 928 height 27
paste textarea "**********"
type textarea "**********"
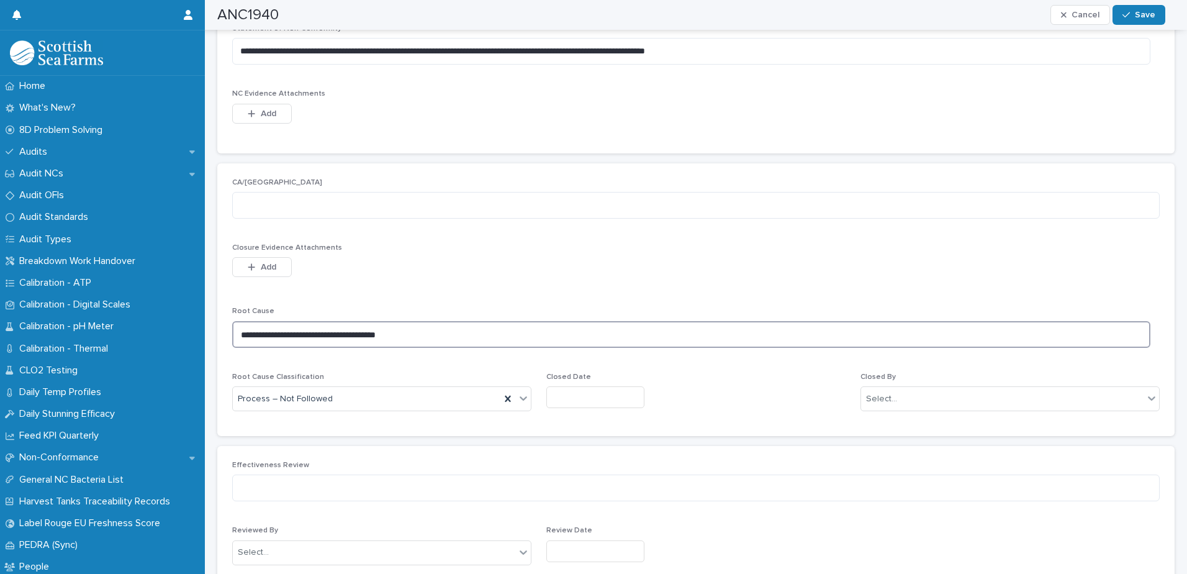
scroll to position [454, 0]
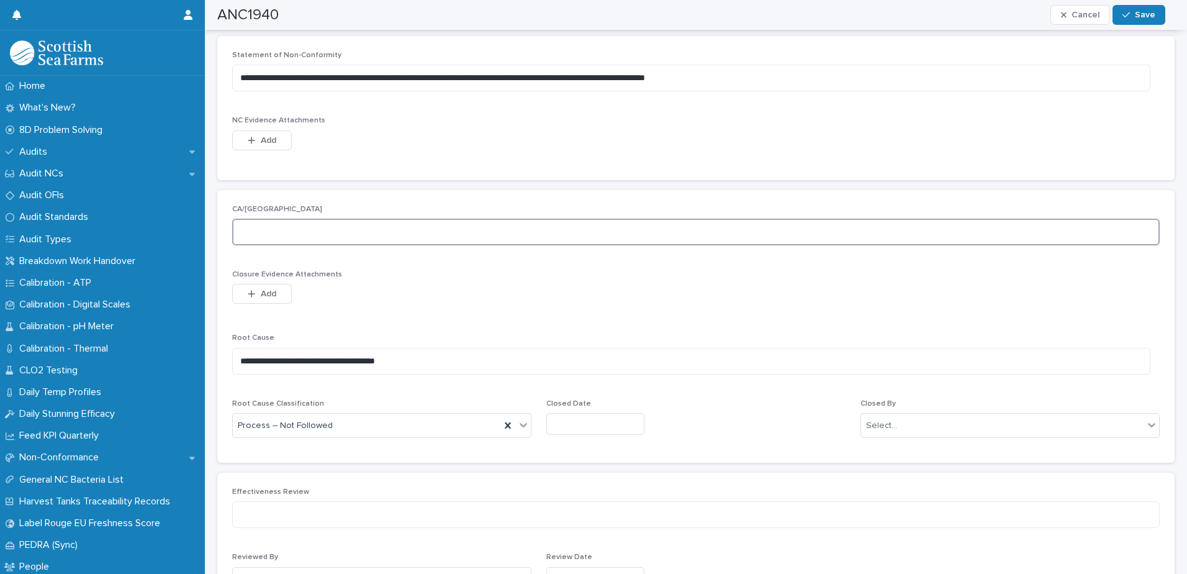
click at [316, 239] on textarea at bounding box center [696, 232] width 928 height 27
paste textarea "**********"
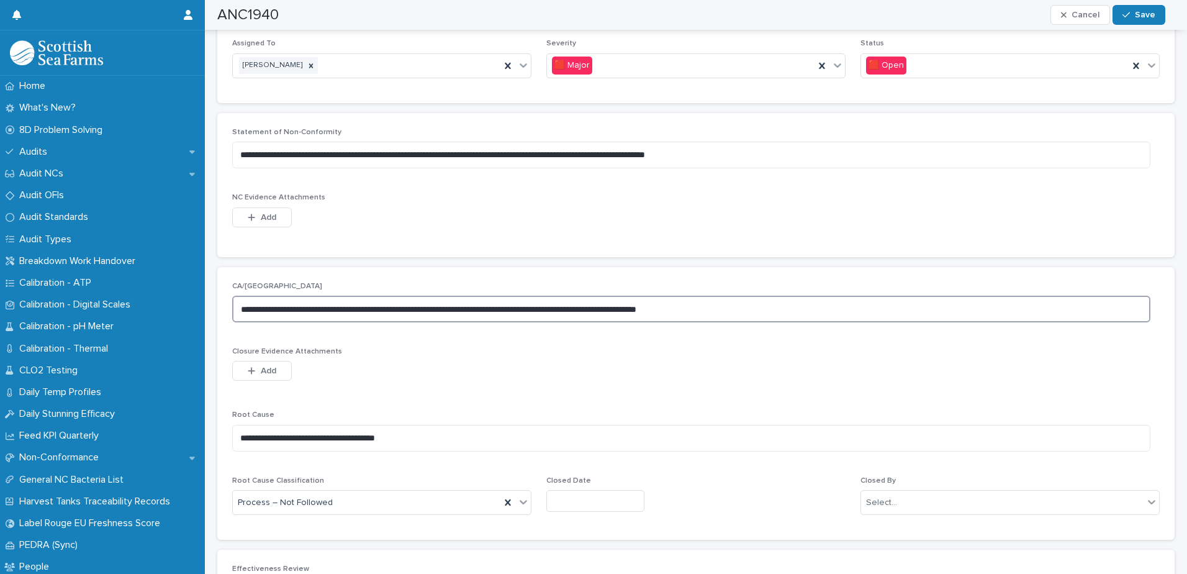
scroll to position [330, 0]
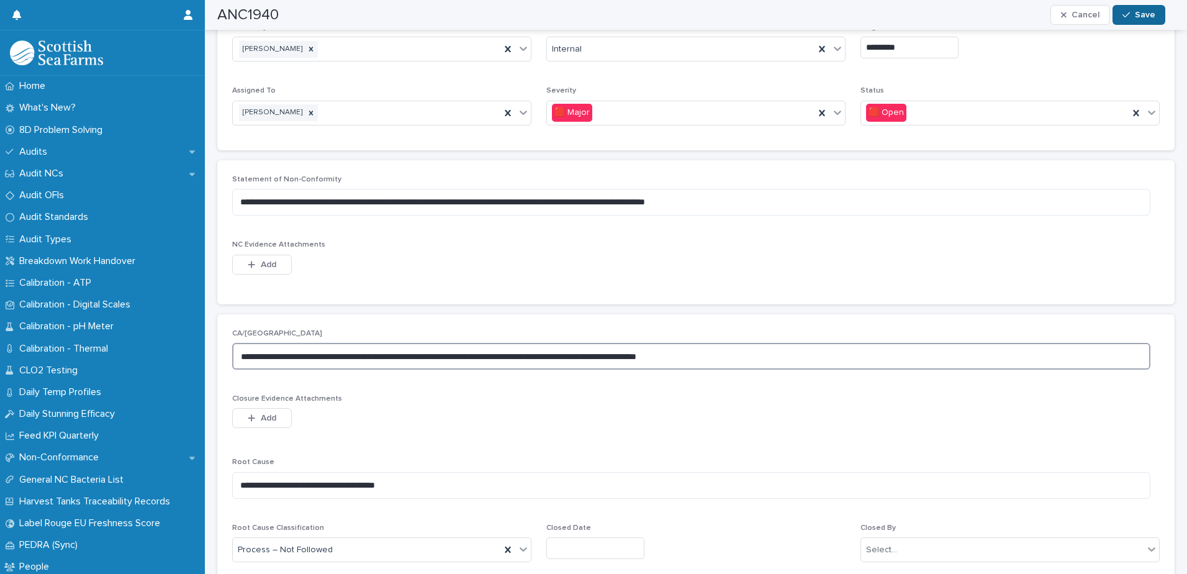
type textarea "**********"
click at [1136, 12] on span "Save" at bounding box center [1145, 15] width 20 height 9
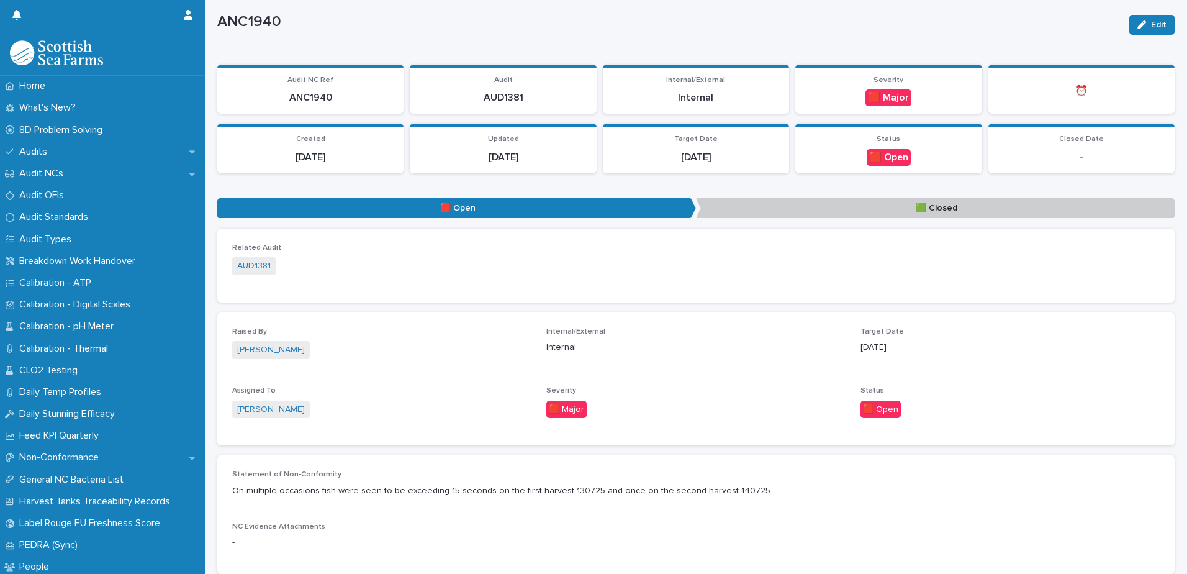
scroll to position [0, 0]
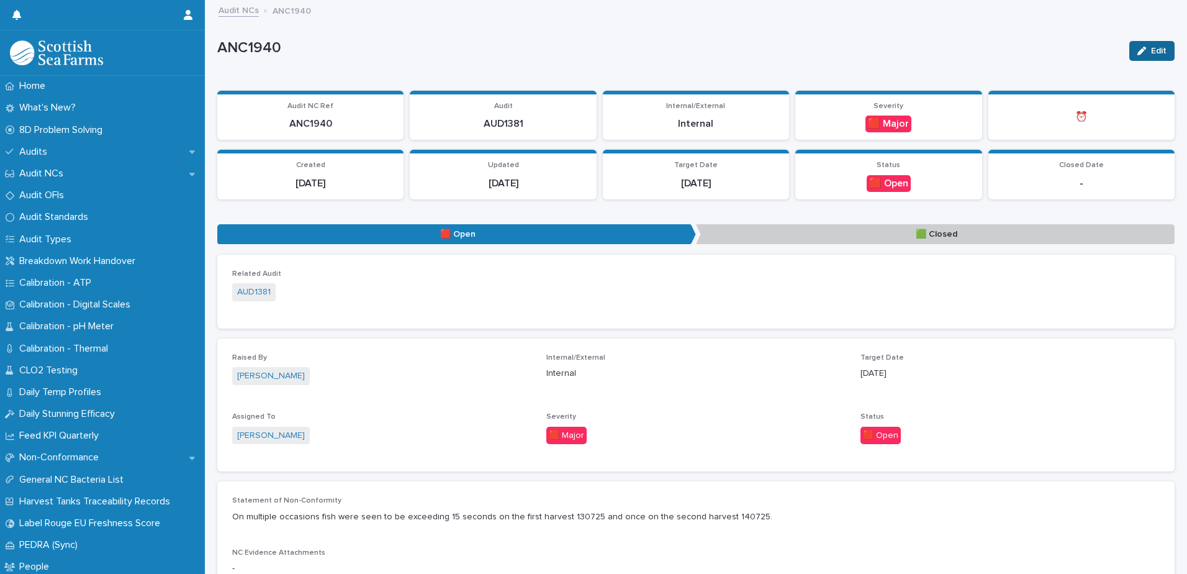
click at [1141, 45] on button "Edit" at bounding box center [1151, 51] width 45 height 20
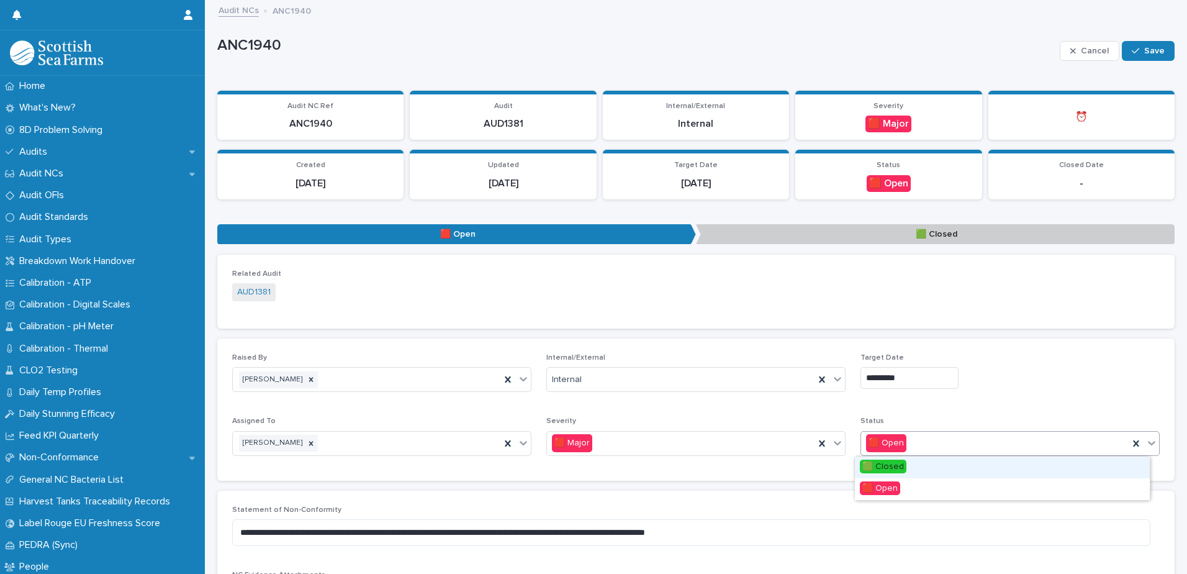
click at [1148, 443] on icon at bounding box center [1151, 443] width 7 height 4
click at [892, 466] on span "🟩 Closed" at bounding box center [883, 466] width 47 height 14
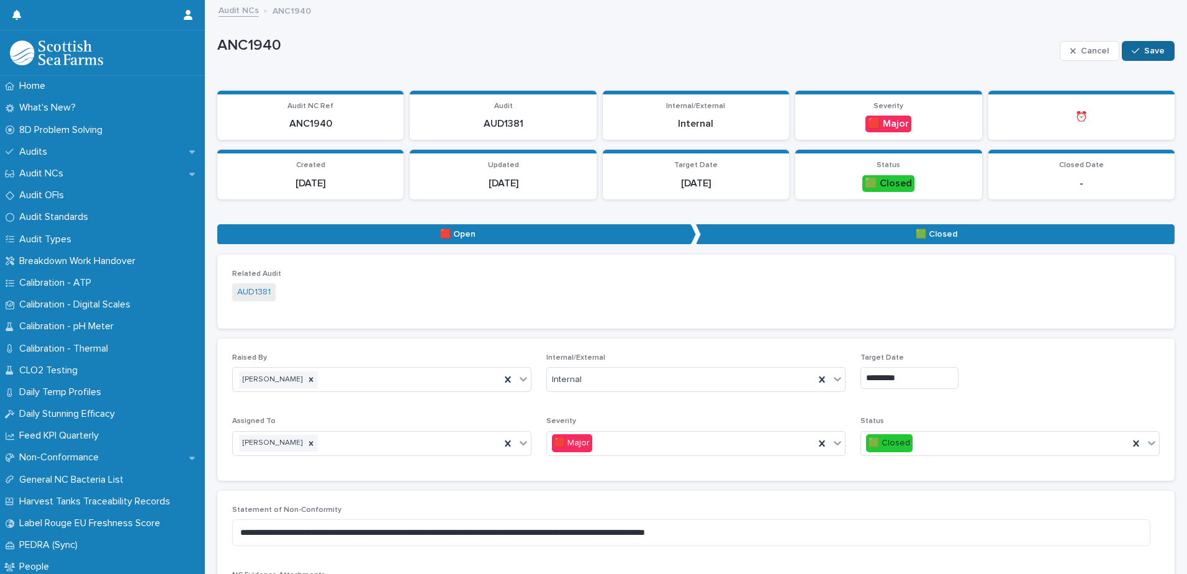
click at [1147, 49] on span "Save" at bounding box center [1154, 51] width 20 height 9
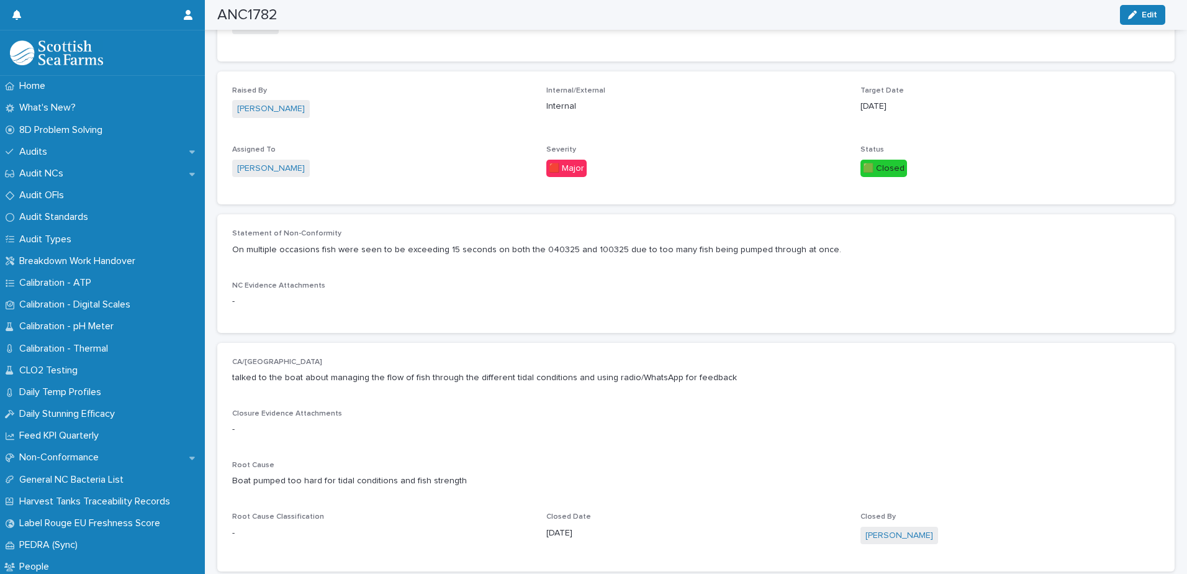
scroll to position [329, 0]
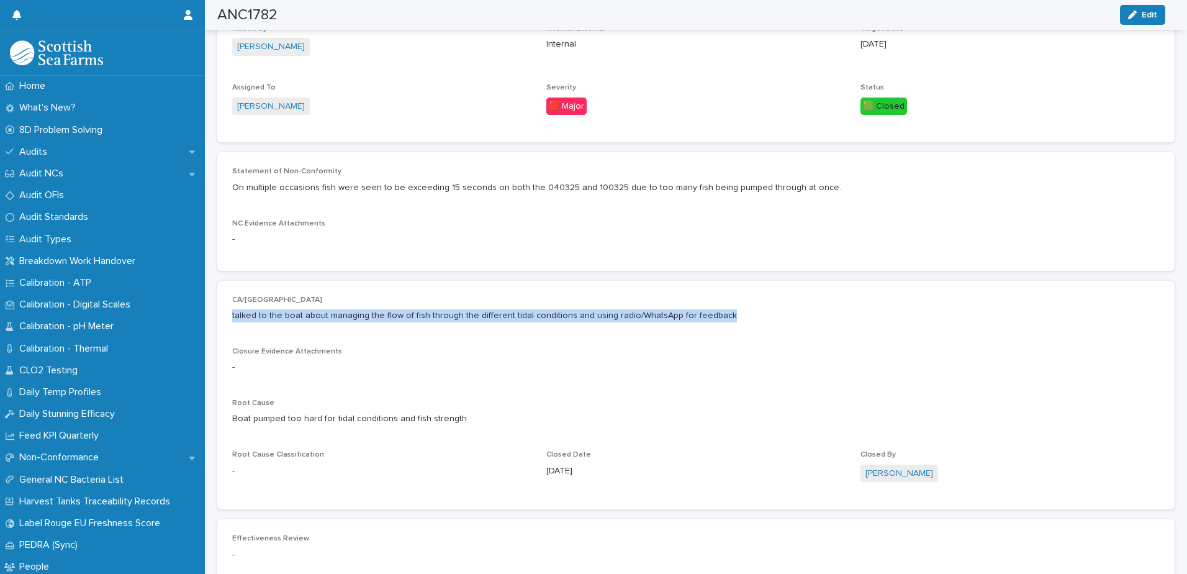
drag, startPoint x: 715, startPoint y: 318, endPoint x: 221, endPoint y: 317, distance: 494.2
click at [221, 317] on div "CA/PA talked to the boat about managing the flow of fish through the different …" at bounding box center [695, 395] width 957 height 229
copy p "talked to the boat about managing the flow of fish through the different tidal …"
